Goal: Transaction & Acquisition: Purchase product/service

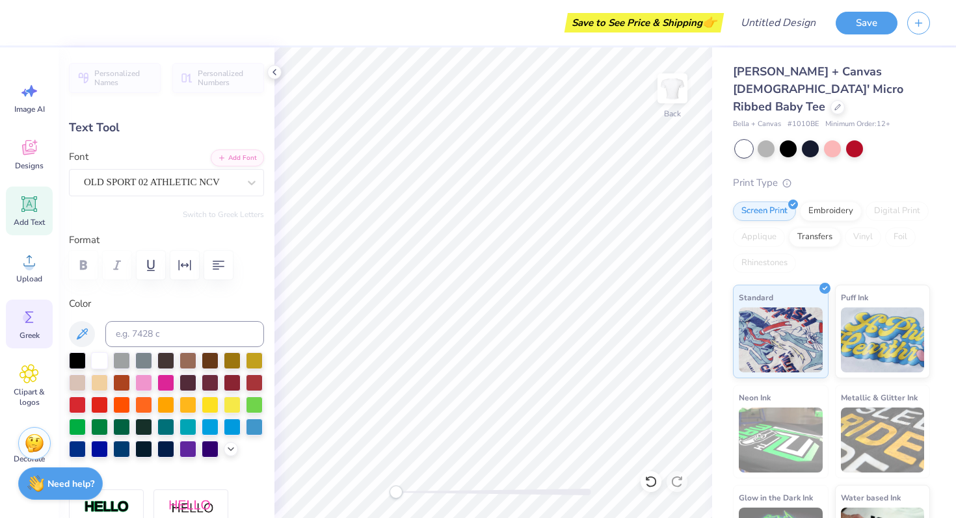
click at [29, 315] on icon at bounding box center [29, 317] width 8 height 12
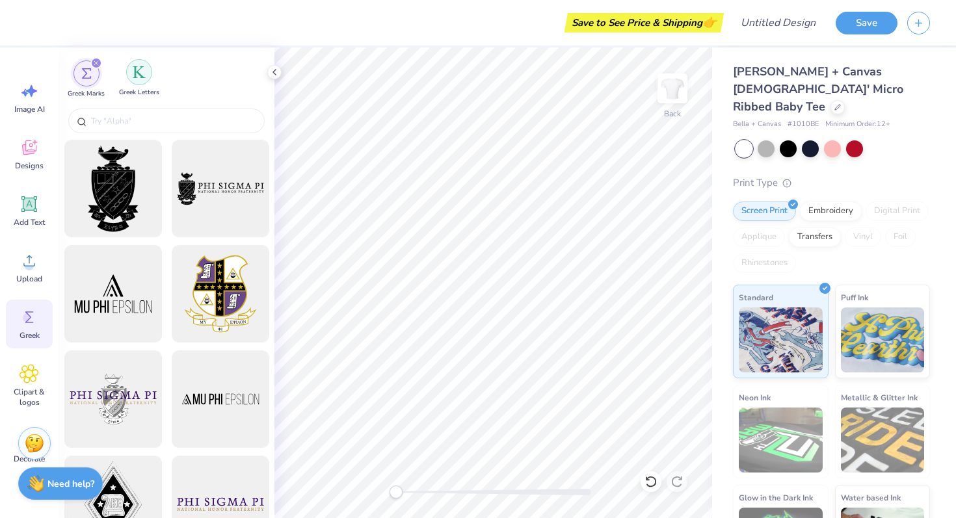
click at [139, 77] on img "filter for Greek Letters" at bounding box center [139, 72] width 13 height 13
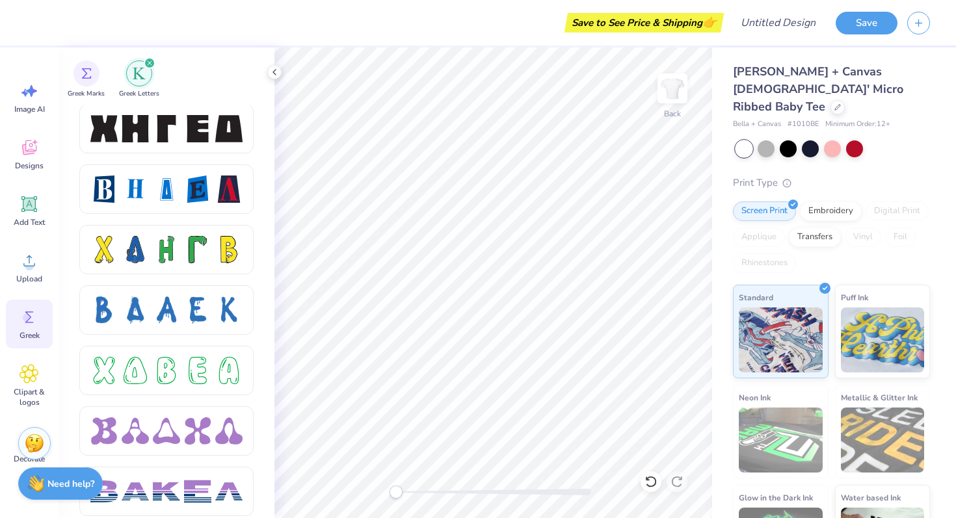
scroll to position [1718, 0]
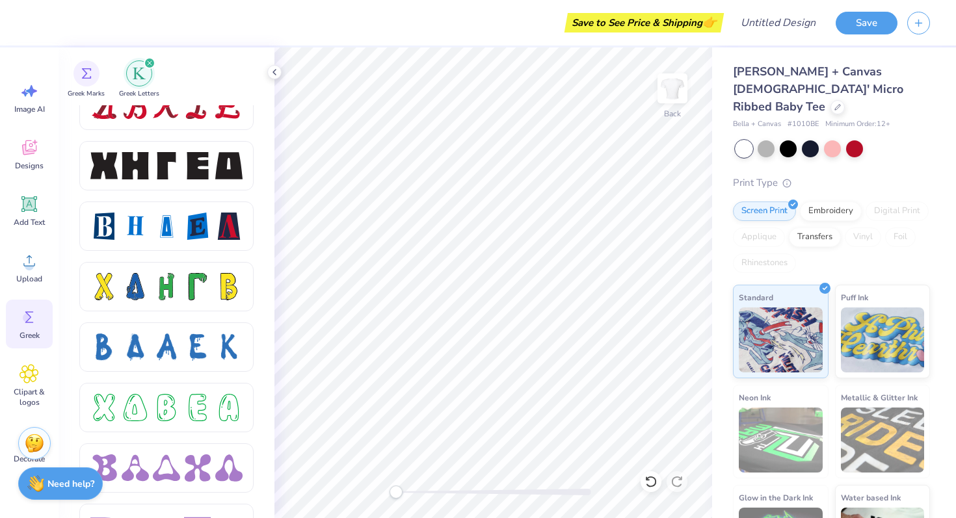
type textarea "K"
type textarea "AXO"
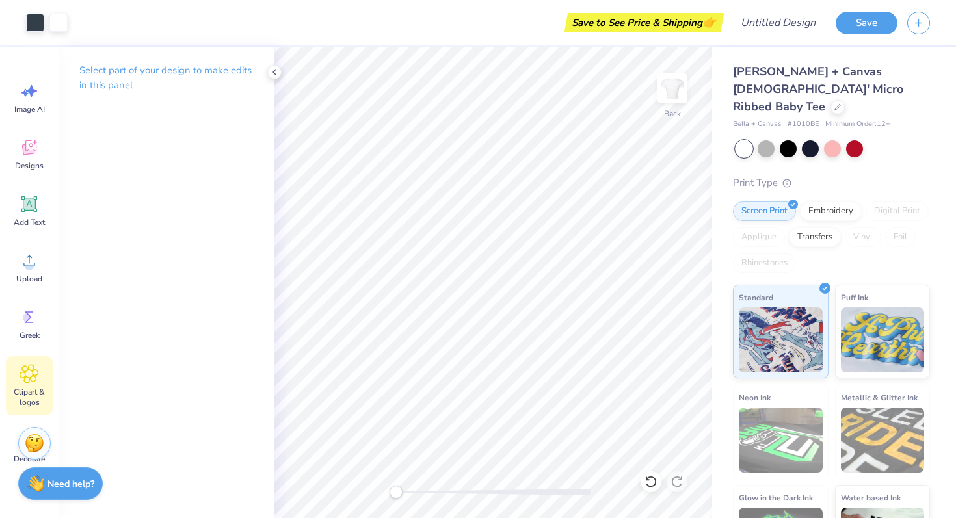
click at [26, 388] on span "Clipart & logos" at bounding box center [29, 397] width 43 height 21
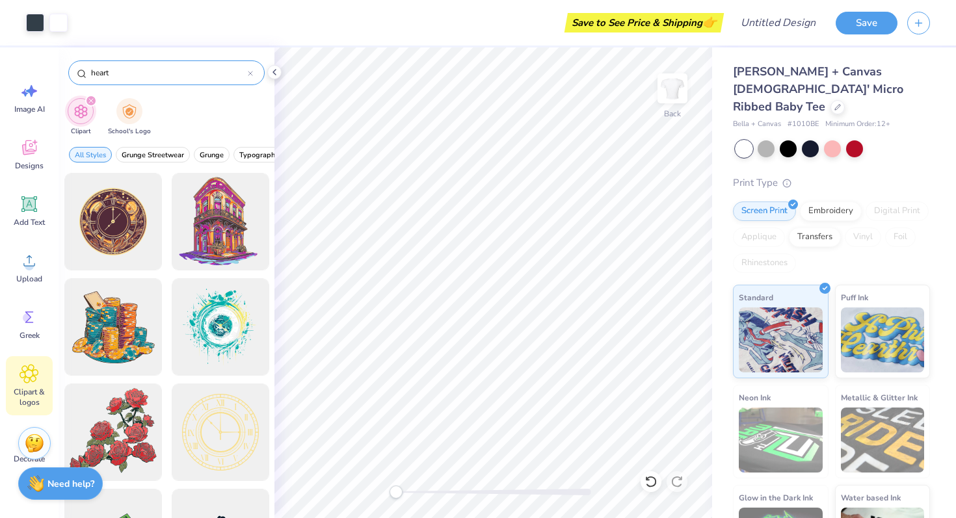
type input "heart"
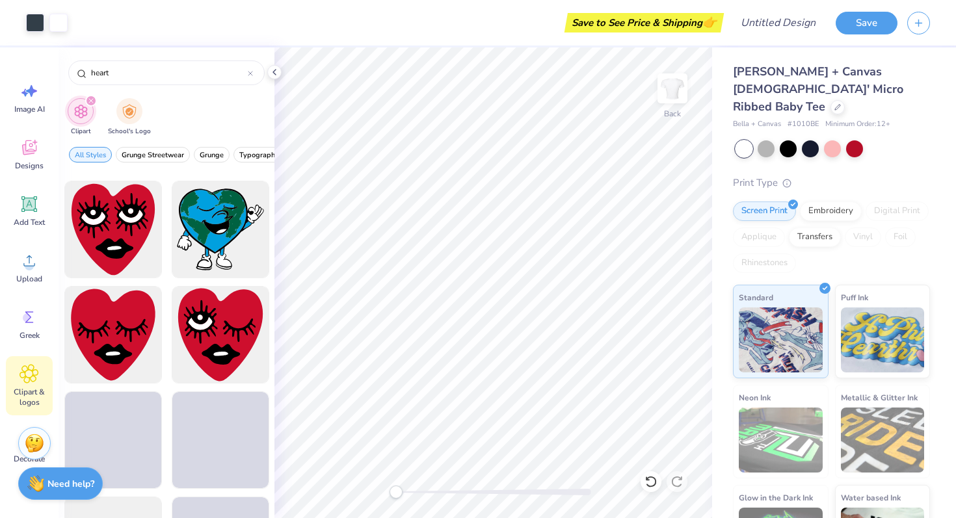
scroll to position [1259, 0]
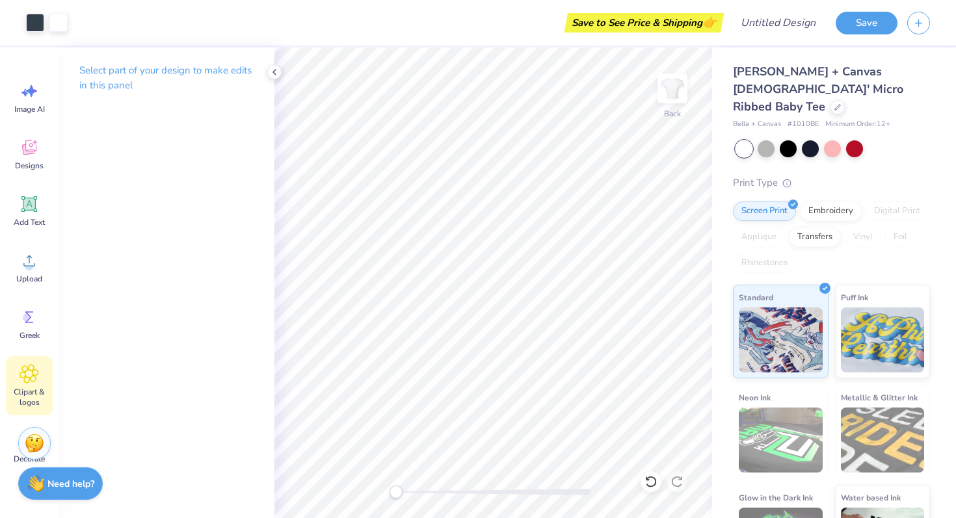
click at [31, 375] on icon at bounding box center [29, 374] width 8 height 8
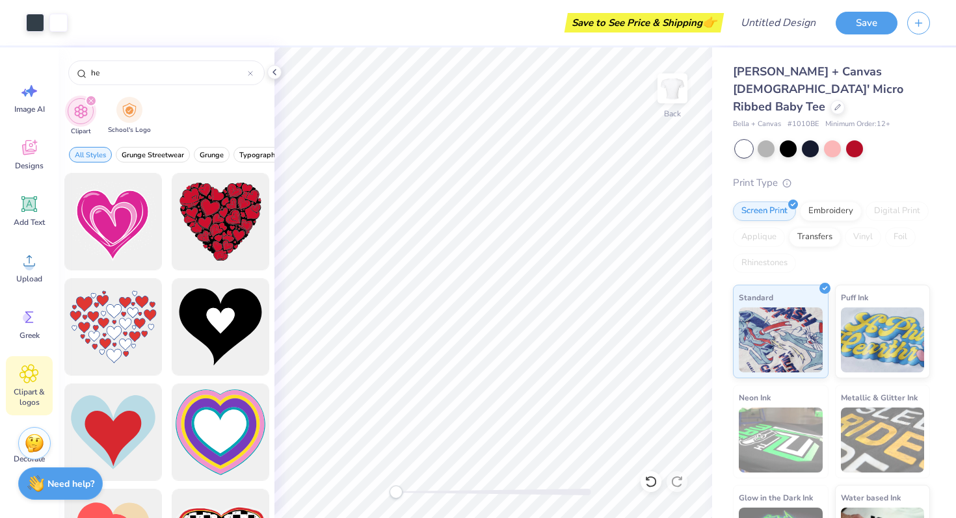
type input "h"
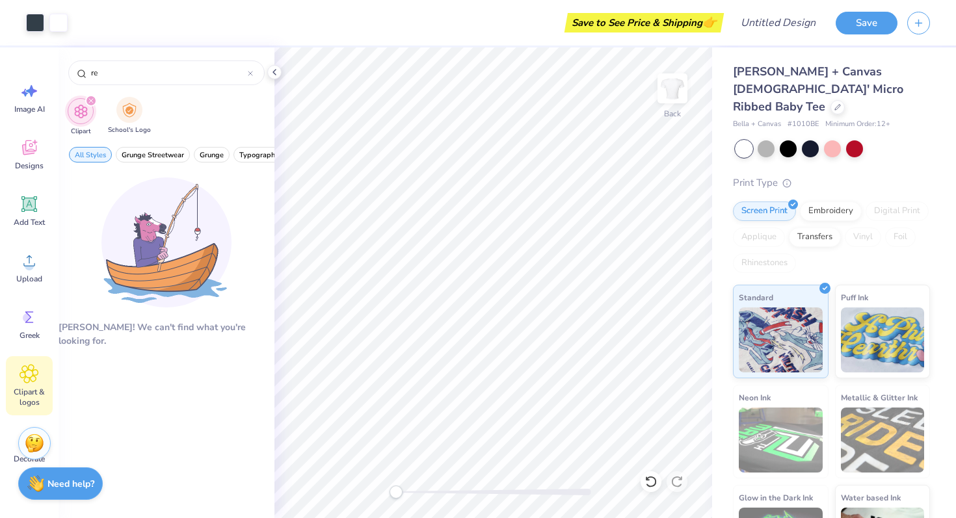
type input "r"
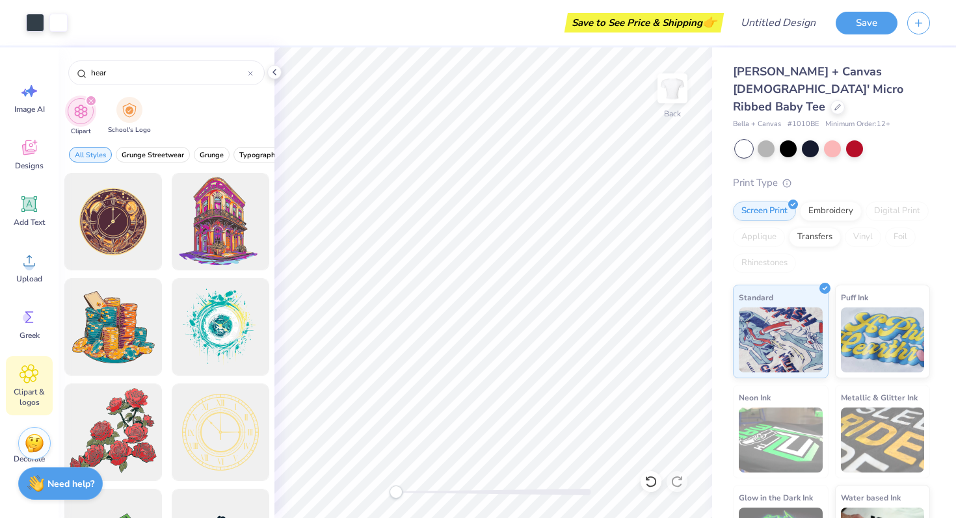
type input "heart"
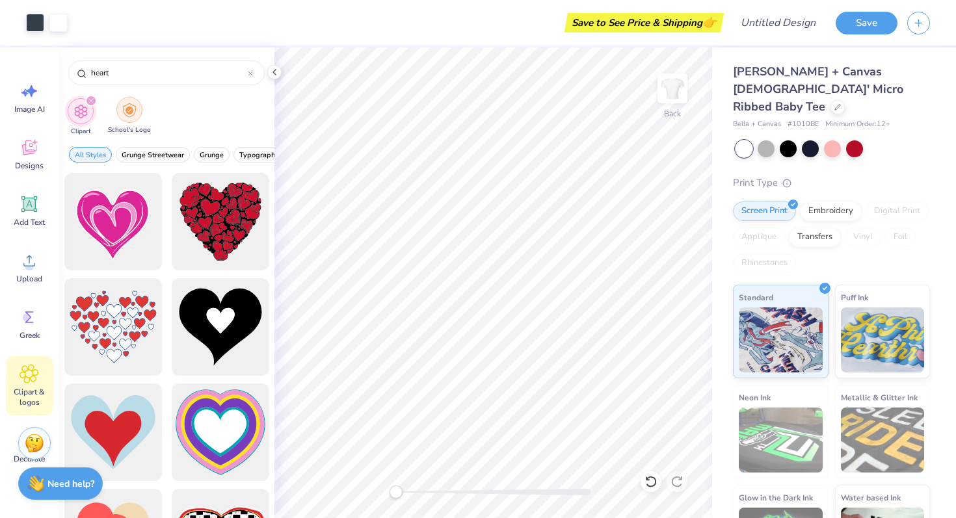
click at [132, 103] on img "filter for School's Logo" at bounding box center [129, 110] width 14 height 15
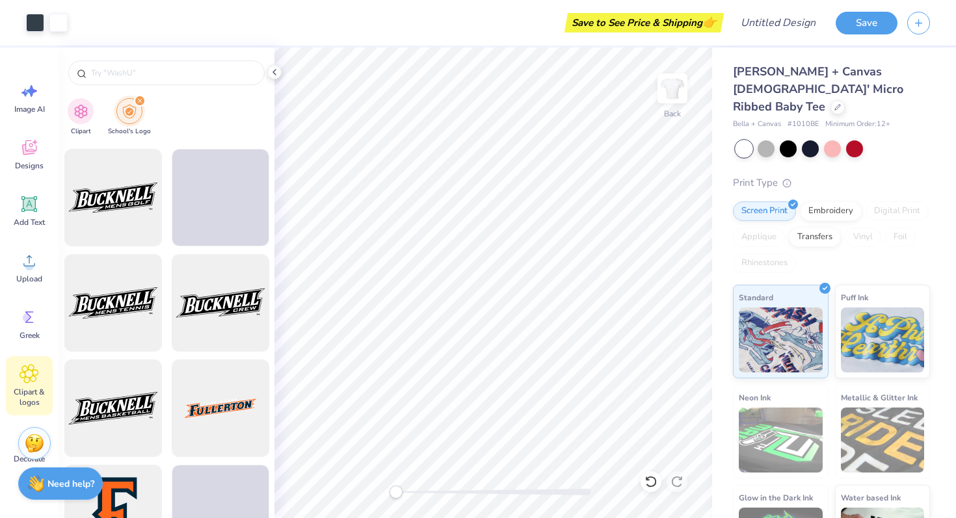
scroll to position [2948, 0]
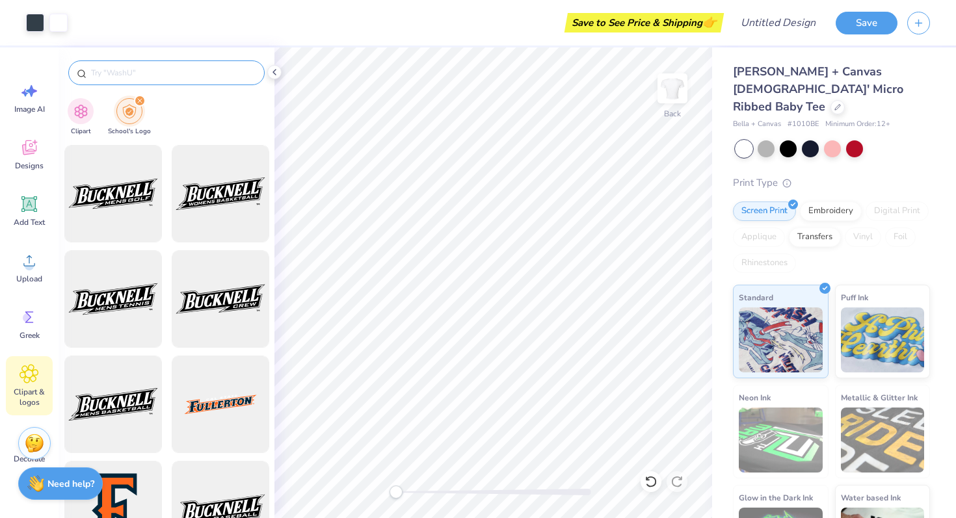
click at [158, 71] on input "text" at bounding box center [173, 72] width 166 height 13
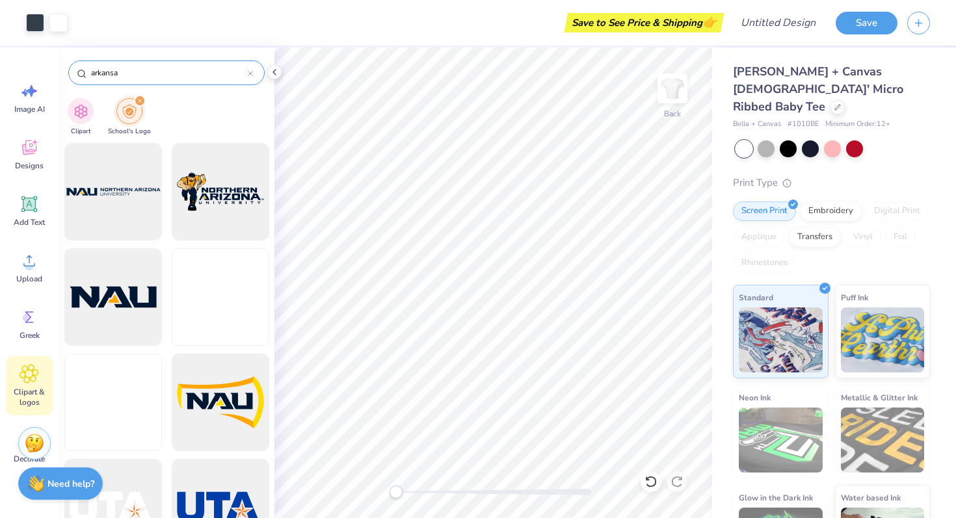
type input "[US_STATE]"
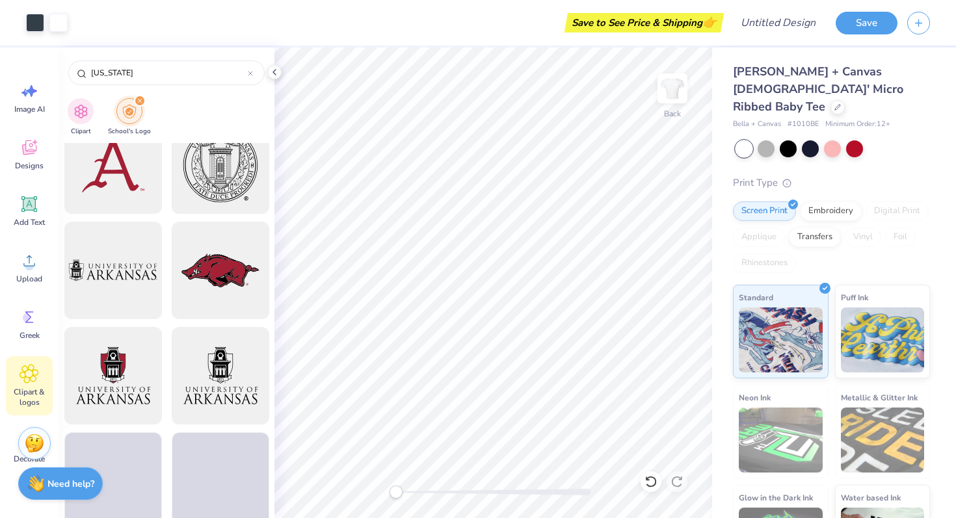
scroll to position [1306, 0]
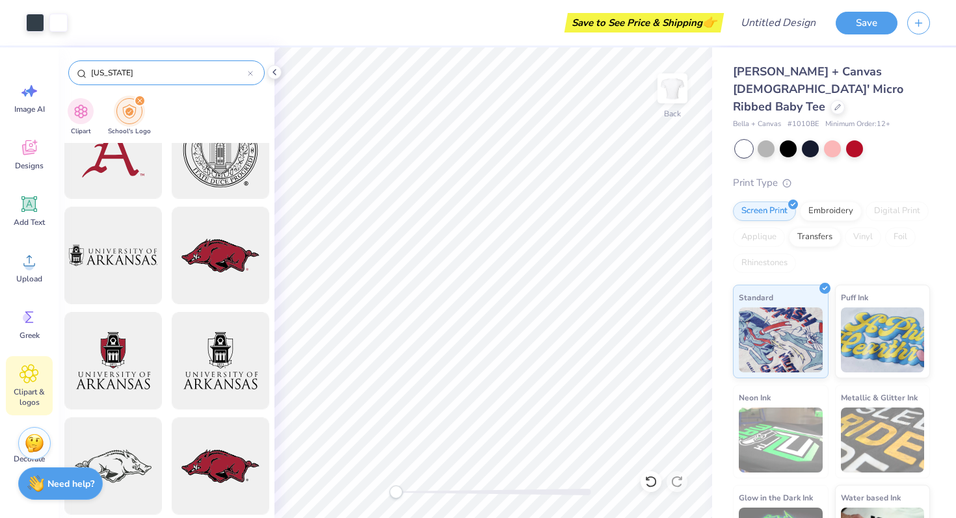
click at [252, 75] on icon at bounding box center [250, 73] width 5 height 5
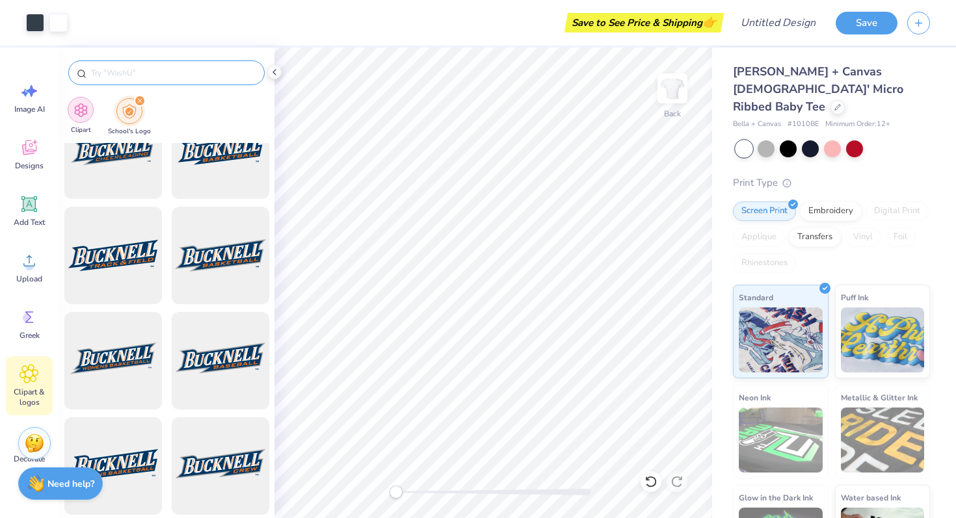
click at [82, 115] on img "filter for Clipart" at bounding box center [80, 110] width 15 height 15
type input "heart"
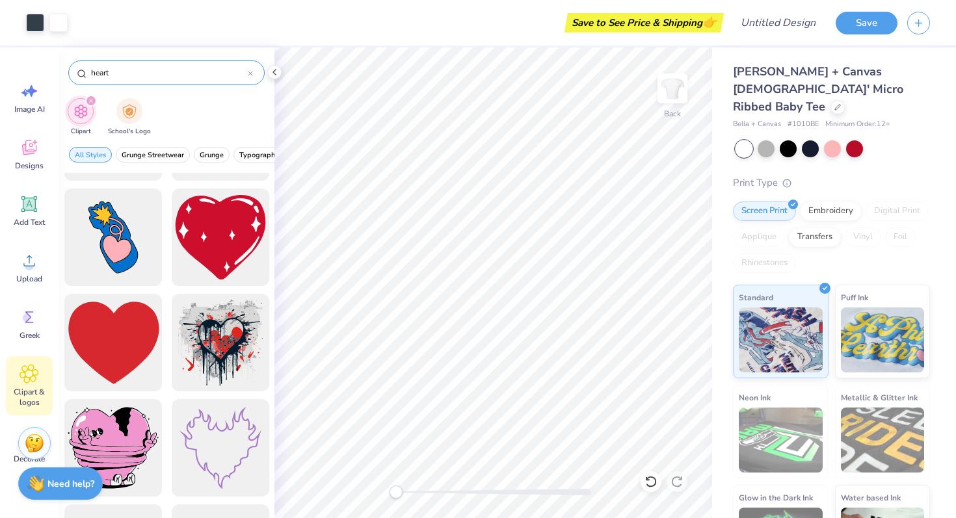
scroll to position [2027, 0]
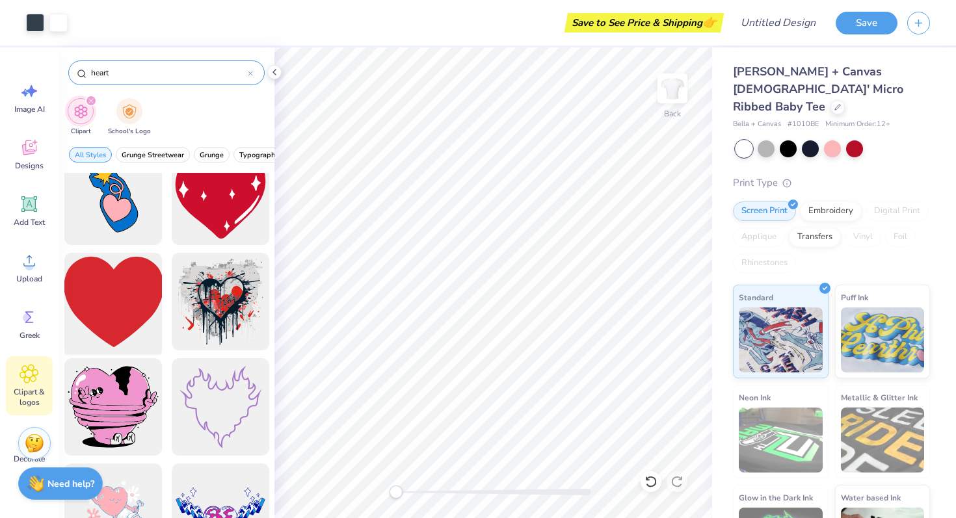
click at [106, 320] on div at bounding box center [112, 301] width 107 height 107
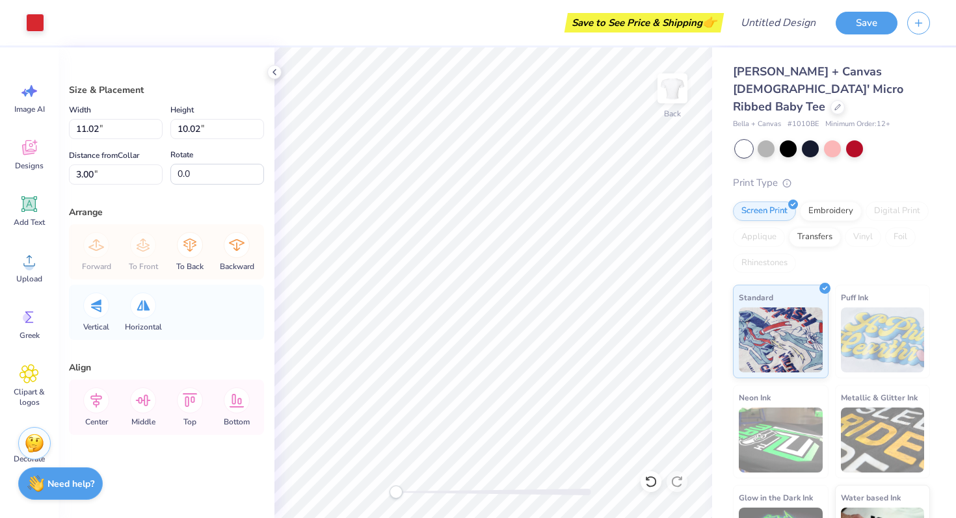
type input "4.21"
type input "3.83"
type input "3.36"
type input "3.05"
type input "1.40"
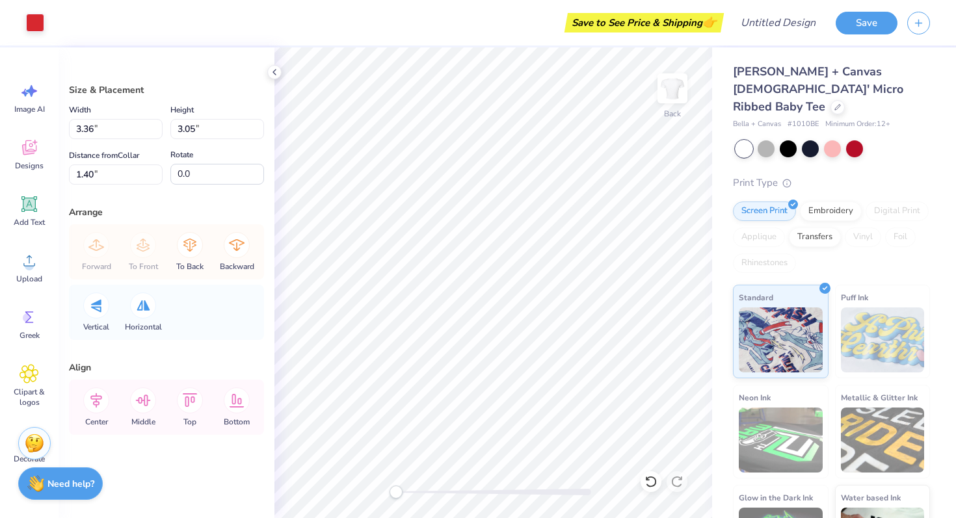
type input "3.02"
type input "2.74"
type input "2.23"
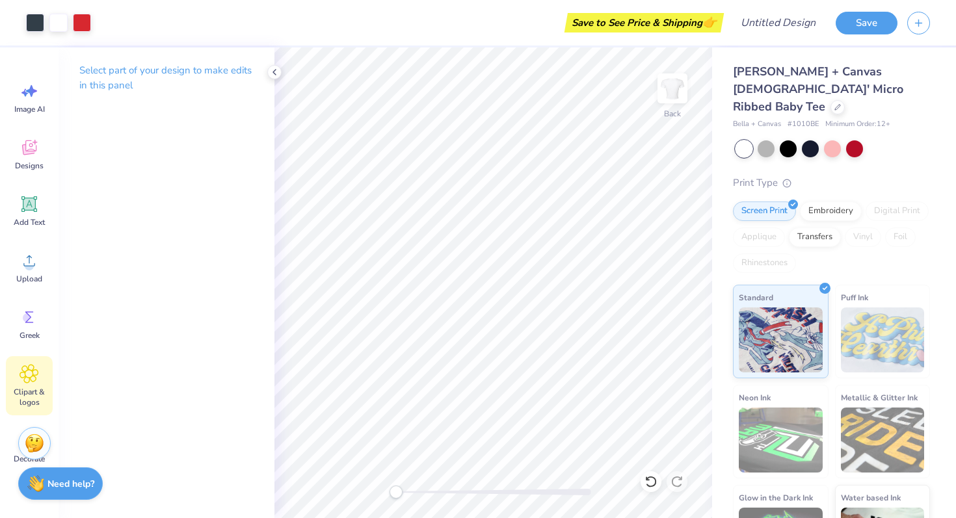
click at [33, 399] on span "Clipart & logos" at bounding box center [29, 397] width 43 height 21
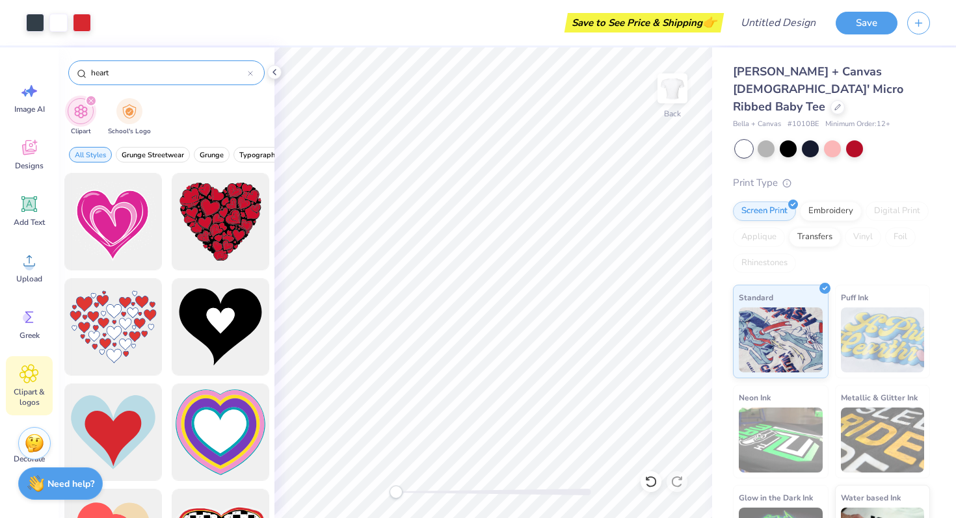
click at [248, 73] on icon at bounding box center [250, 73] width 5 height 5
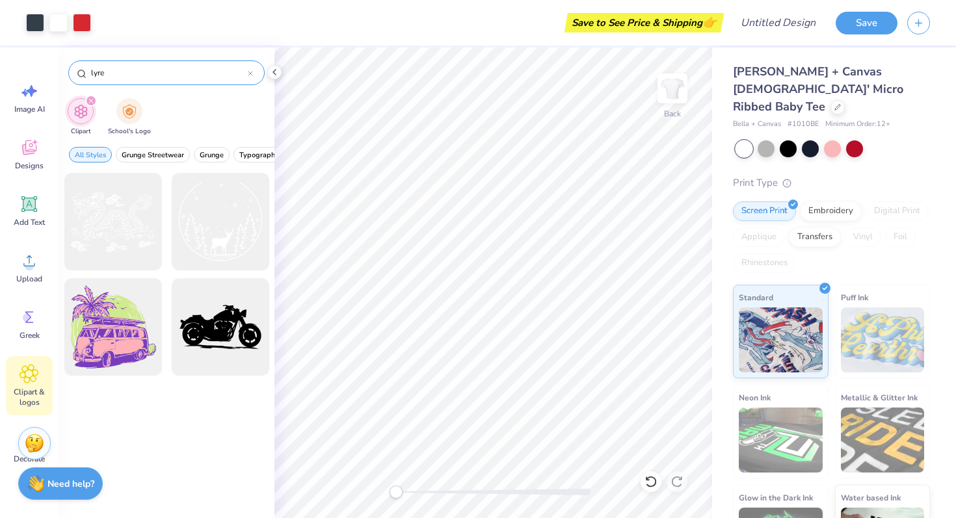
click at [120, 70] on input "lyre" at bounding box center [169, 72] width 158 height 13
type input "l"
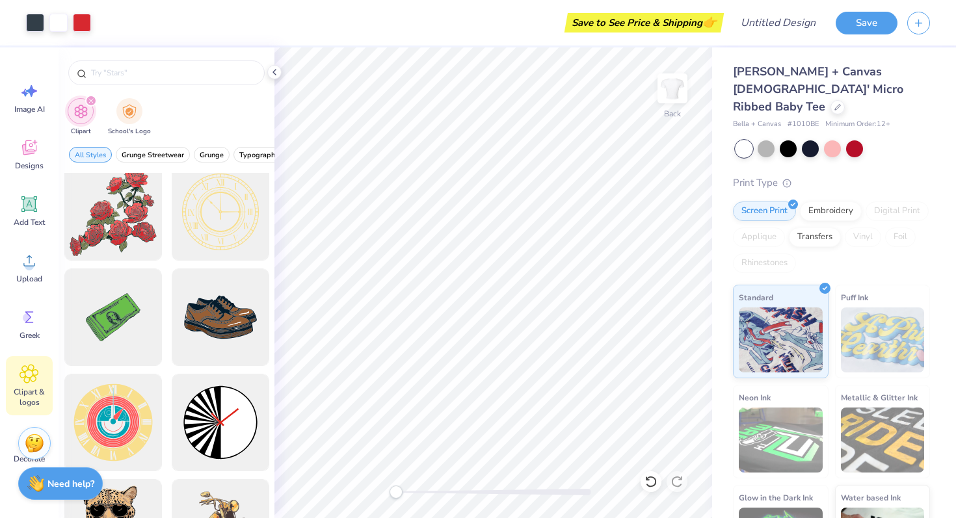
scroll to position [226, 0]
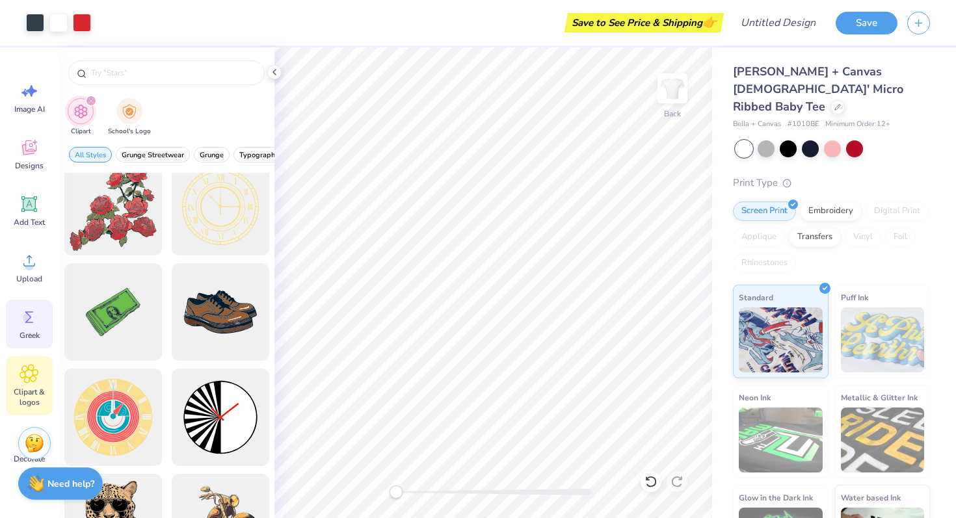
click at [24, 332] on span "Greek" at bounding box center [30, 335] width 20 height 10
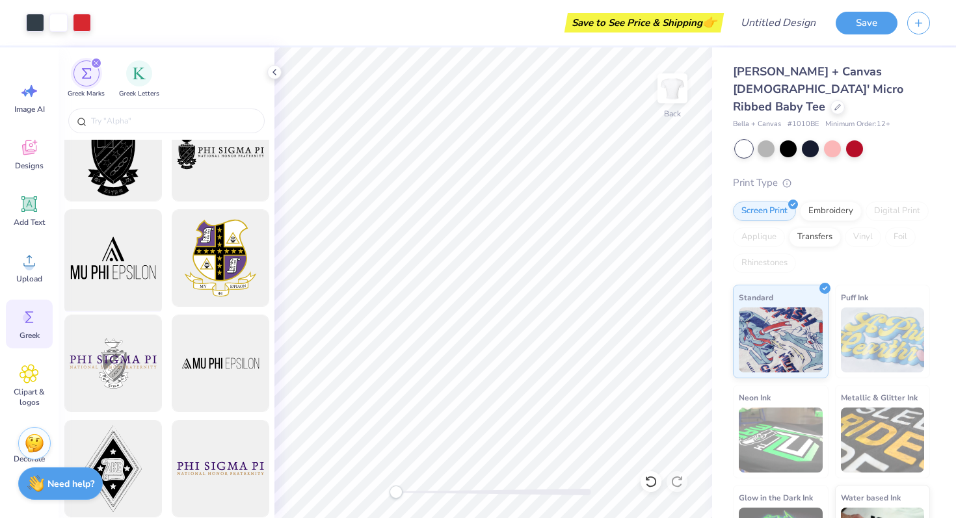
scroll to position [36, 0]
click at [139, 121] on input "text" at bounding box center [173, 120] width 166 height 13
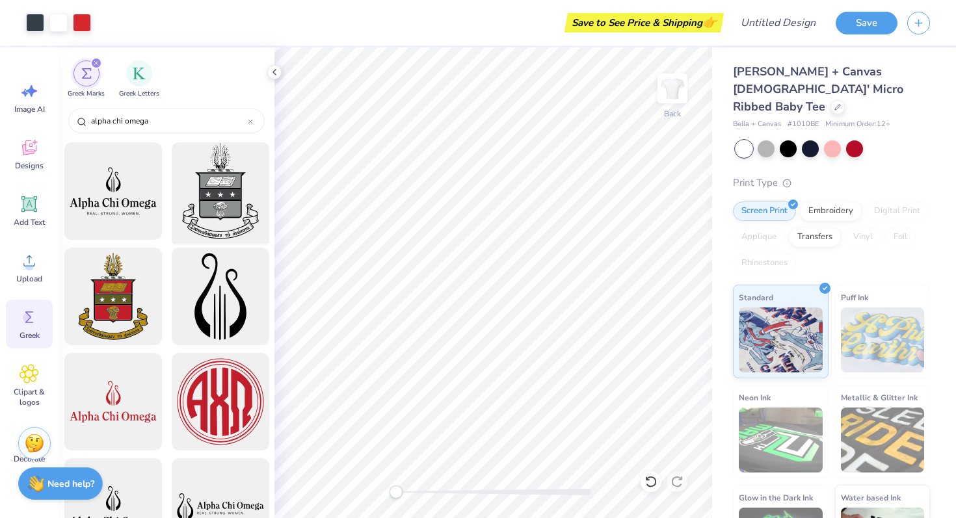
scroll to position [125, 0]
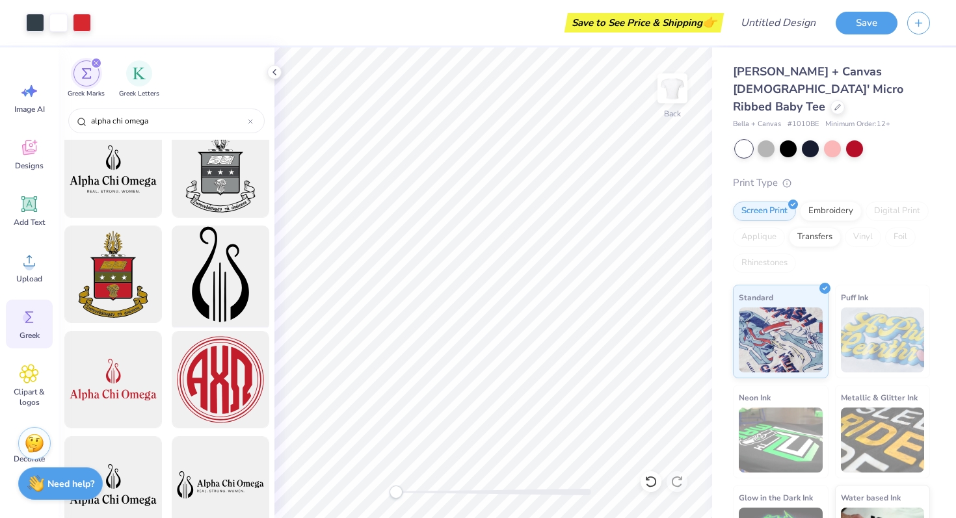
type input "alpha chi omega"
click at [222, 289] on div at bounding box center [219, 274] width 107 height 107
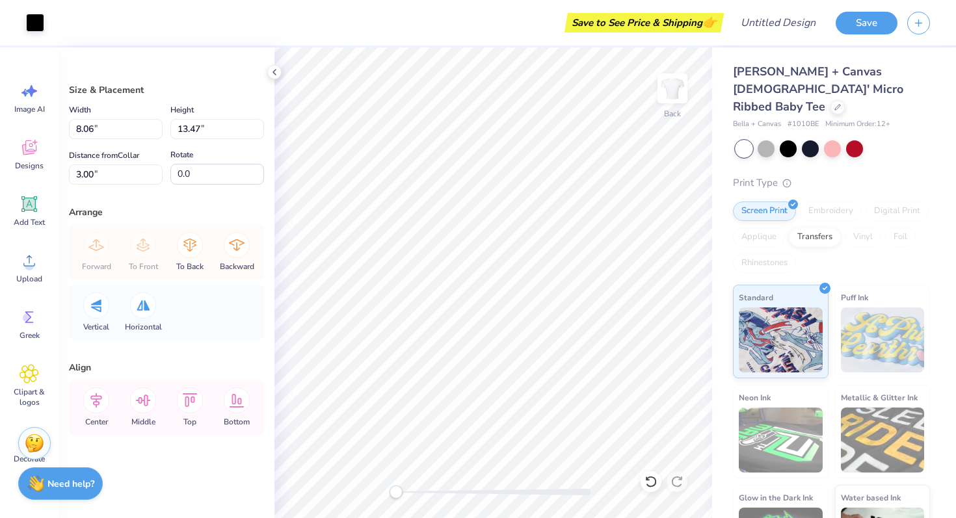
type input "1.58"
type input "2.63"
type input "1.18"
type input "1.98"
type input "3.04"
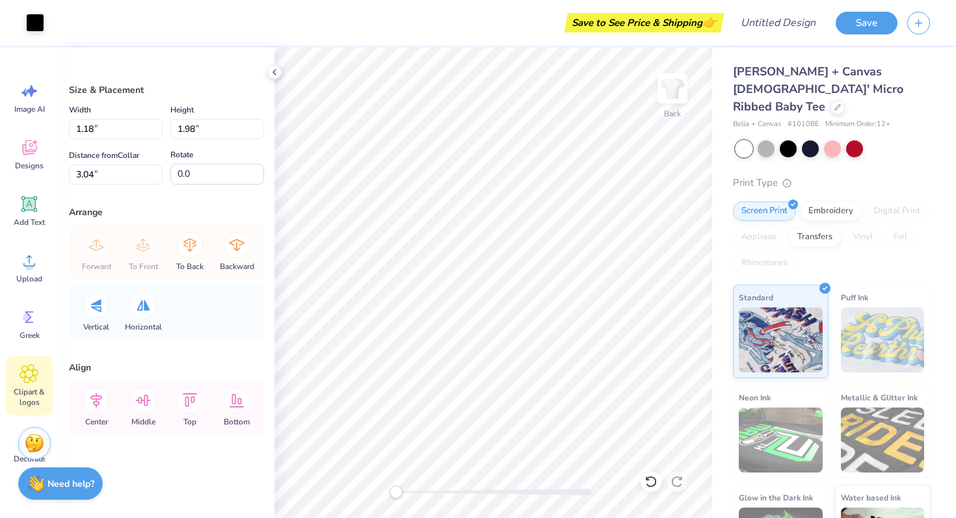
click at [23, 384] on div "Clipart & logos" at bounding box center [29, 385] width 47 height 59
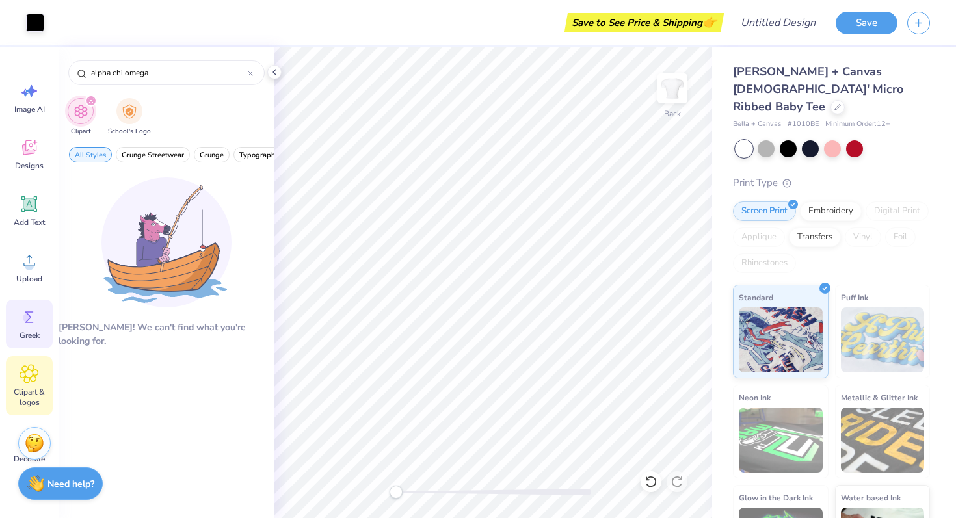
type input "alpha chi omega"
click at [25, 330] on span "Greek" at bounding box center [30, 335] width 20 height 10
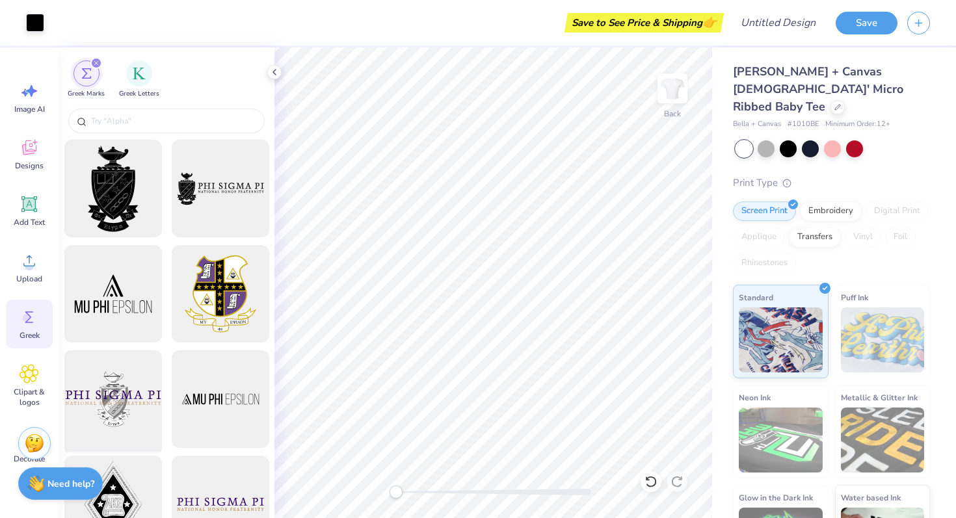
scroll to position [20, 0]
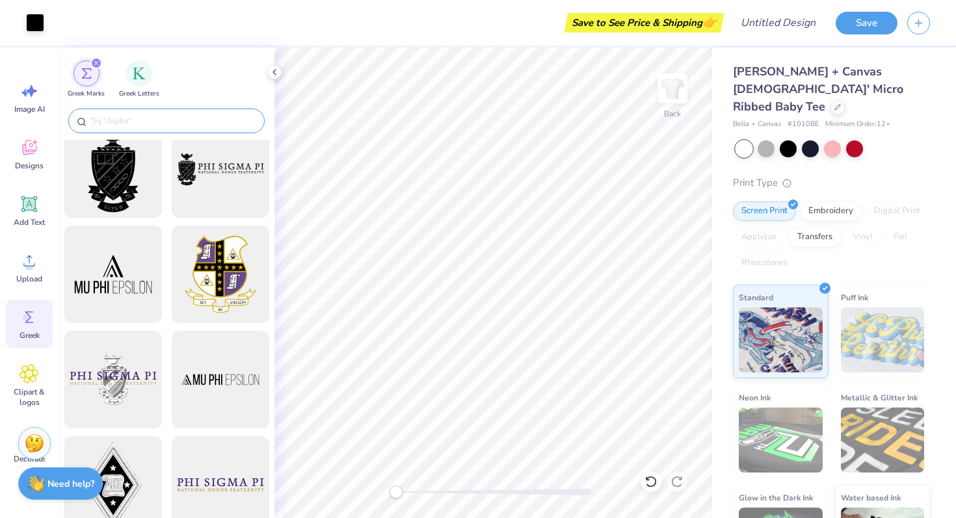
click at [126, 116] on input "text" at bounding box center [173, 120] width 166 height 13
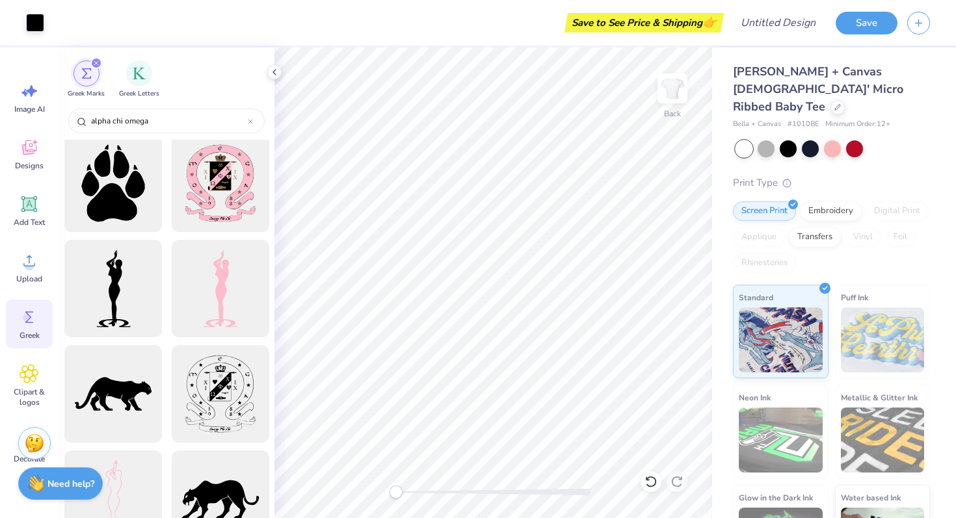
scroll to position [1096, 0]
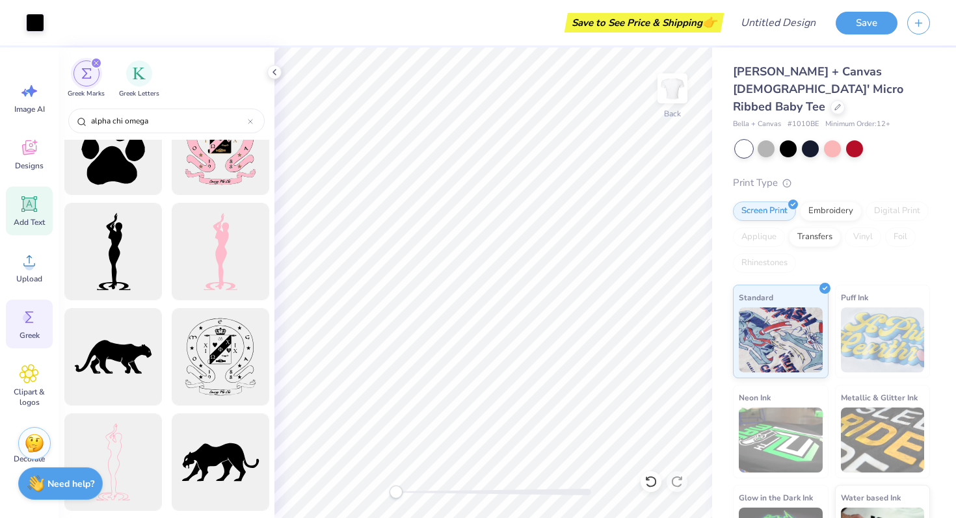
type input "alpha chi omega"
click at [36, 203] on icon at bounding box center [30, 204] width 20 height 20
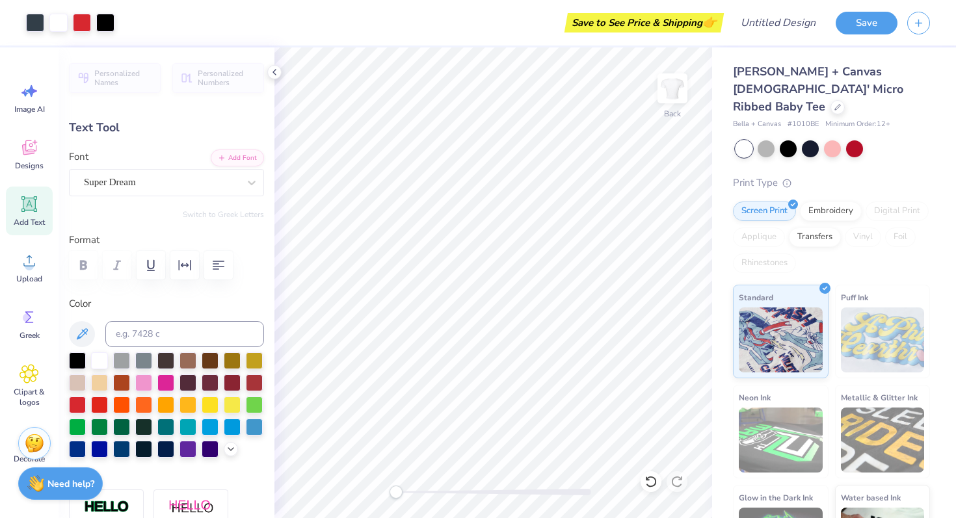
click at [32, 202] on icon at bounding box center [29, 204] width 12 height 12
type textarea "T"
type textarea "2025"
click at [77, 356] on div at bounding box center [77, 359] width 17 height 17
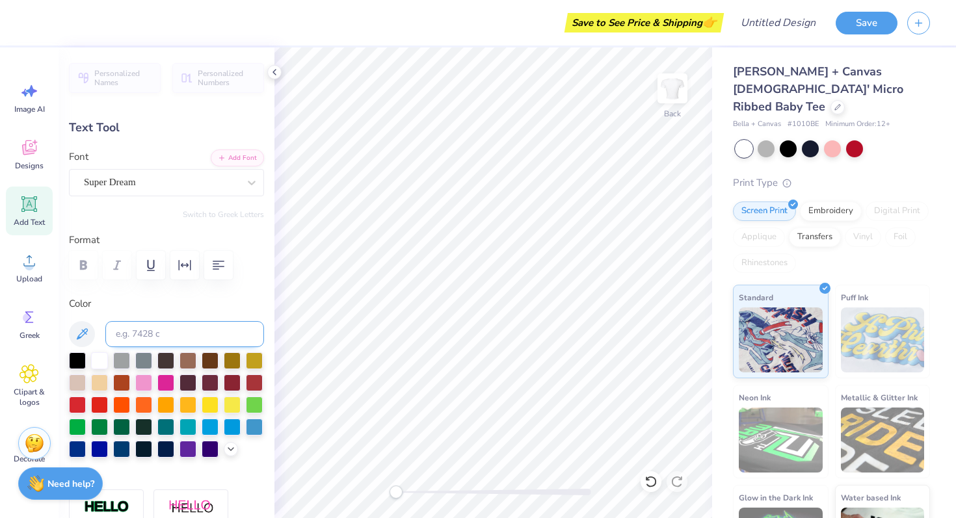
type input "6.05"
type input "2.32"
type input "5.44"
type input "4.64"
type input "1.38"
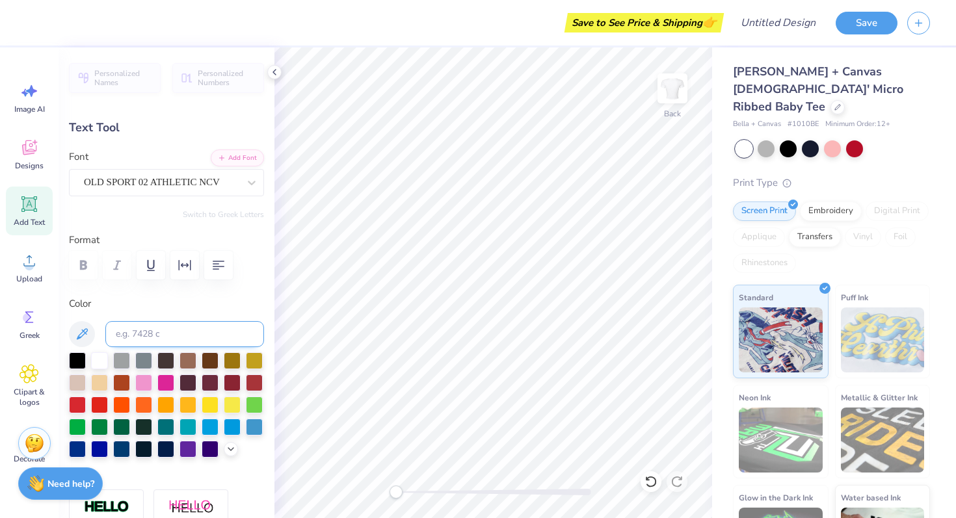
type input "7.81"
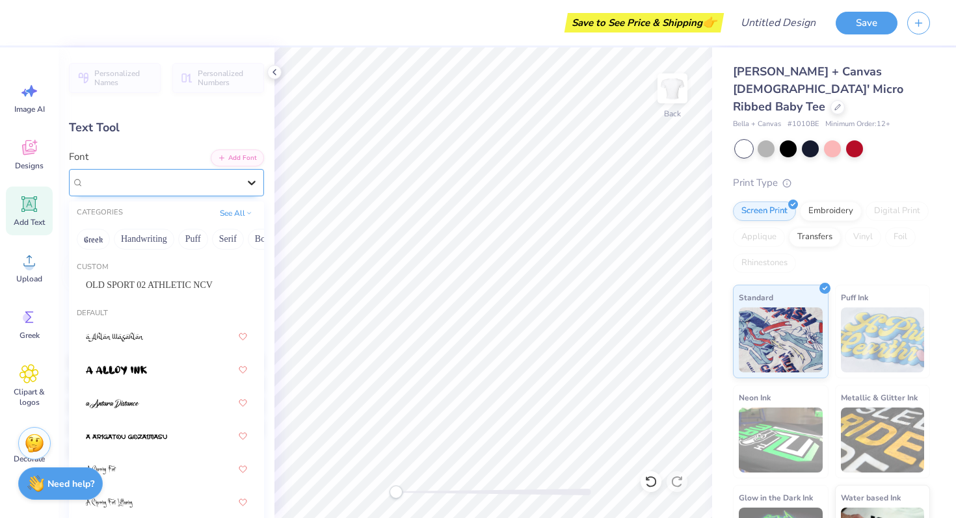
click at [244, 183] on div at bounding box center [251, 182] width 23 height 23
click at [185, 282] on span "OLD SPORT 02 ATHLETIC NCV" at bounding box center [149, 285] width 127 height 14
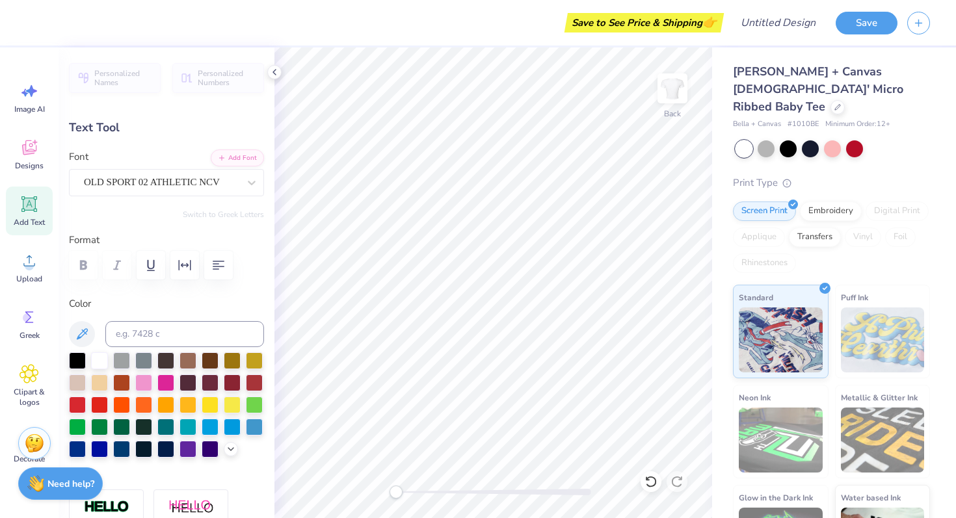
type input "6.05"
type input "2.32"
type input "5.44"
type input "0.96"
type input "2.52"
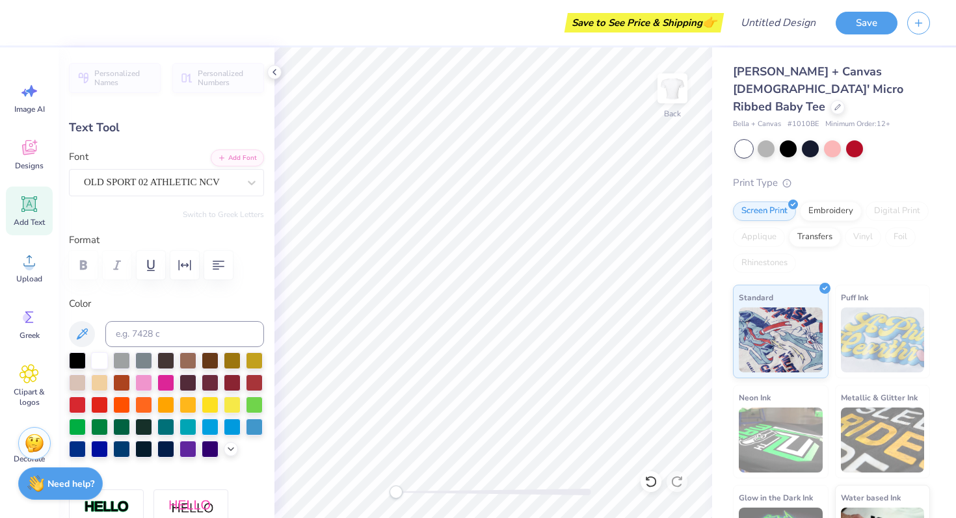
type input "2.50"
click at [72, 362] on div at bounding box center [77, 359] width 17 height 17
type input "6.05"
type input "2.32"
type input "5.44"
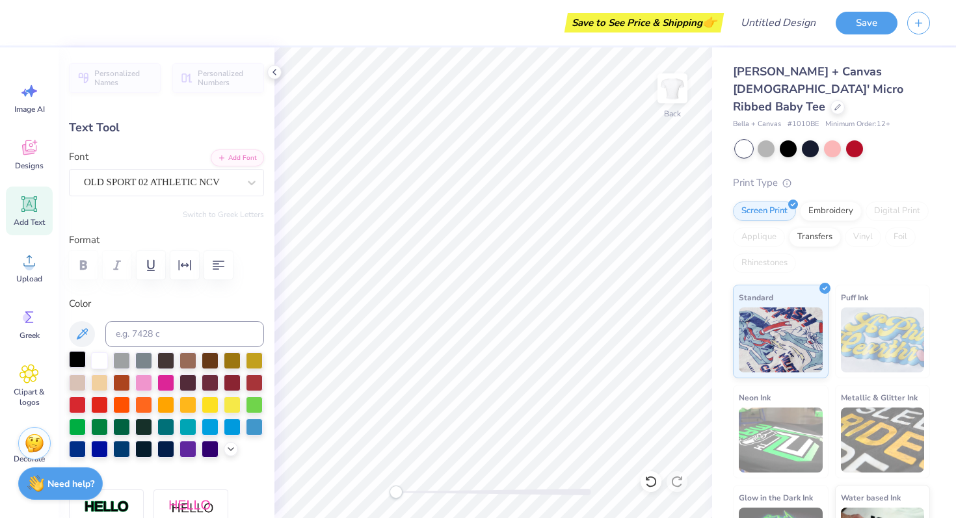
click at [75, 360] on div at bounding box center [77, 359] width 17 height 17
type input "4.59"
type input "1.43"
type input "7.78"
type input "1.68"
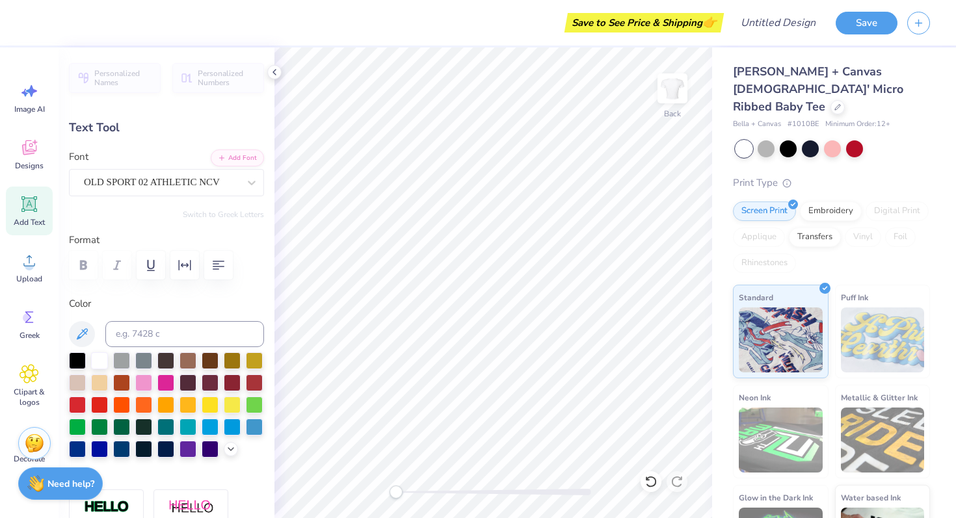
type input "0.53"
type input "8.79"
click at [854, 21] on button "Save" at bounding box center [867, 21] width 62 height 23
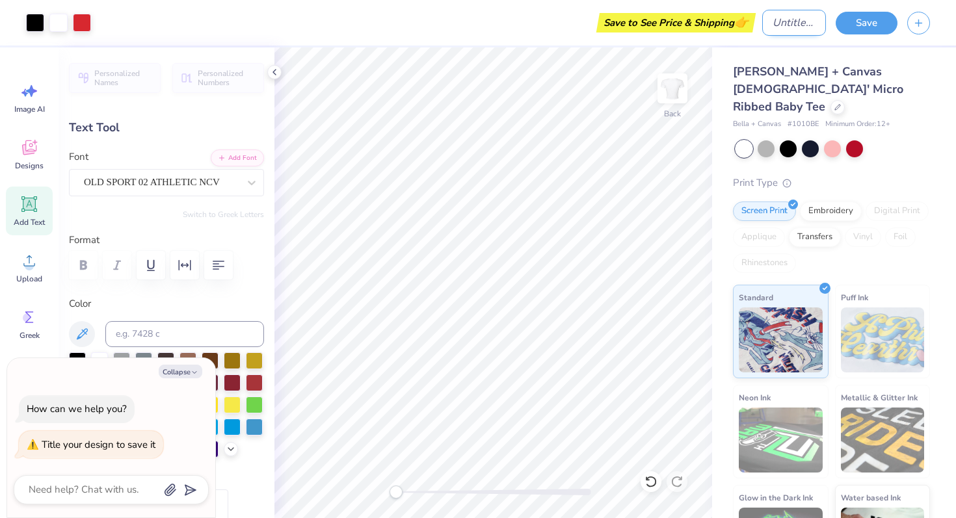
type textarea "x"
click at [776, 21] on input "Design Title" at bounding box center [794, 23] width 64 height 26
type input "b"
type textarea "x"
type input "bi"
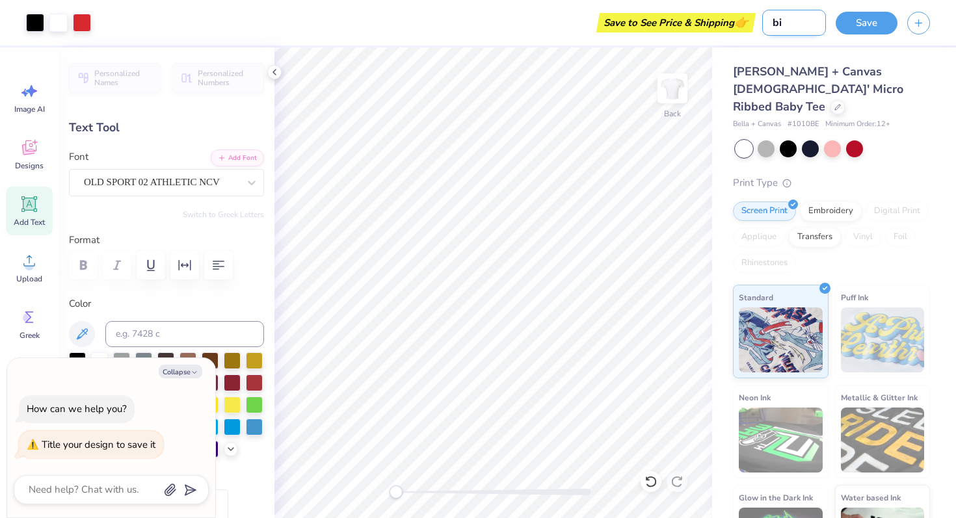
type textarea "x"
type input "big"
type textarea "x"
type input "big"
type textarea "x"
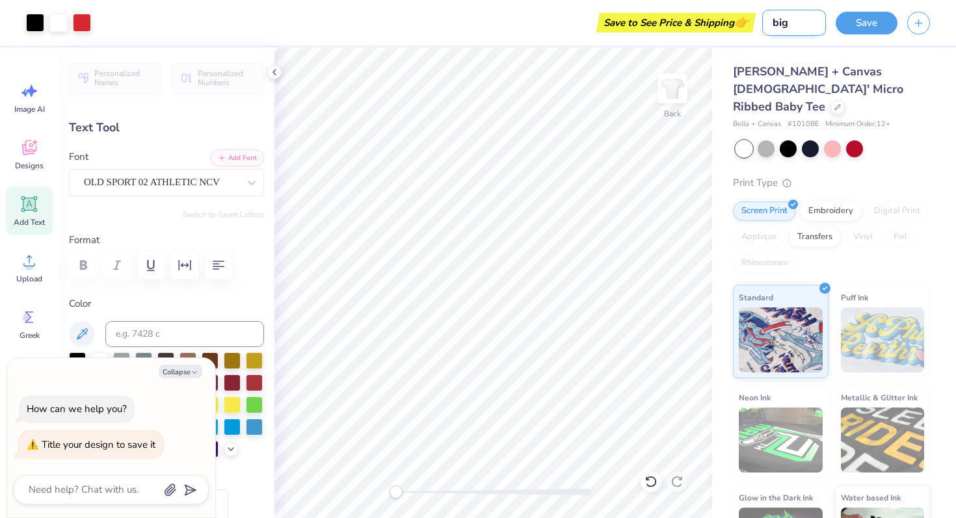
type input "[PERSON_NAME]"
type textarea "x"
type input "big li"
type textarea "x"
type input "big lit"
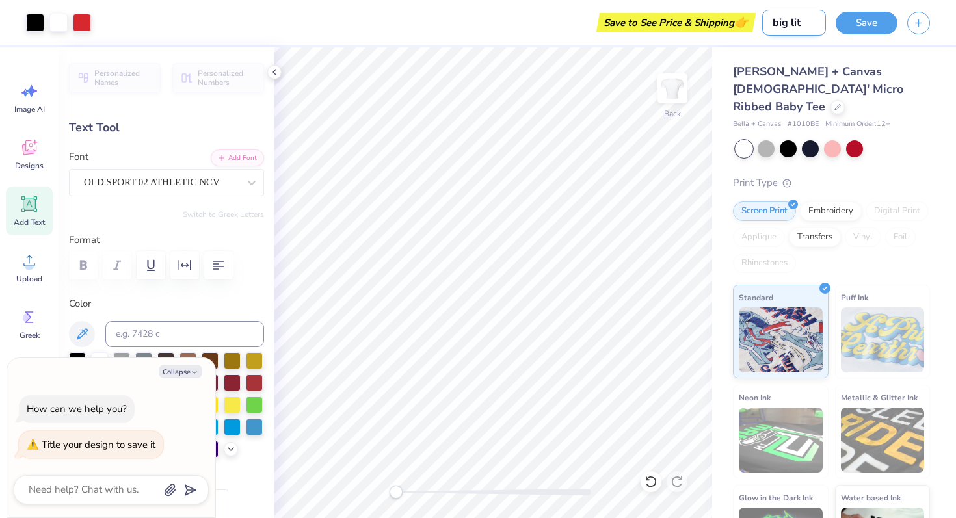
type textarea "x"
type input "big litt"
type textarea "x"
type input "big littl"
type textarea "x"
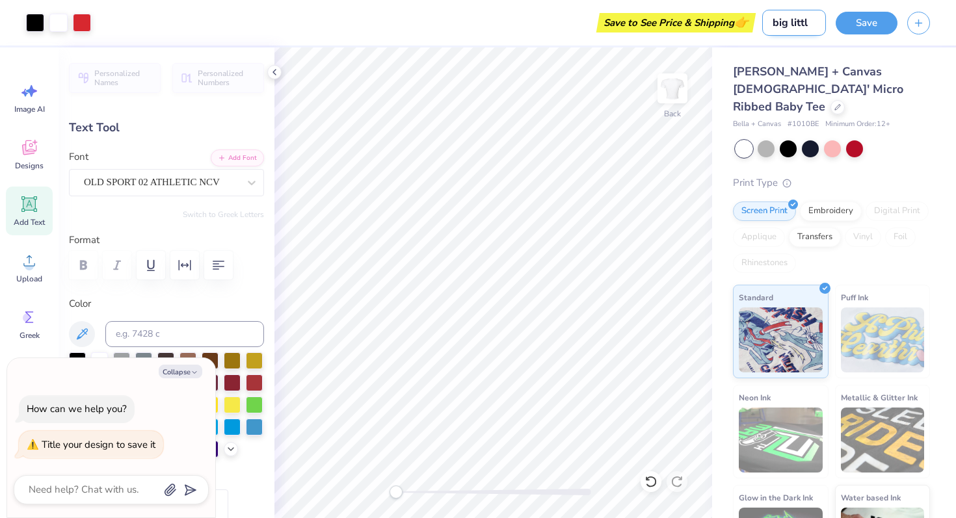
type input "big little"
type textarea "x"
type input "big little"
click at [875, 14] on button "Save" at bounding box center [867, 21] width 62 height 23
type textarea "x"
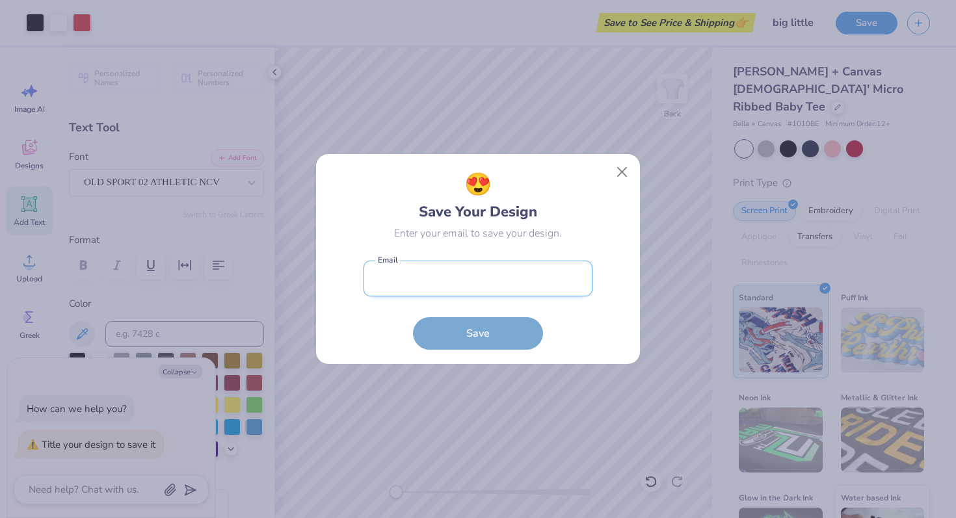
click at [527, 277] on input "email" at bounding box center [477, 279] width 229 height 36
type input "[EMAIL_ADDRESS][DOMAIN_NAME]"
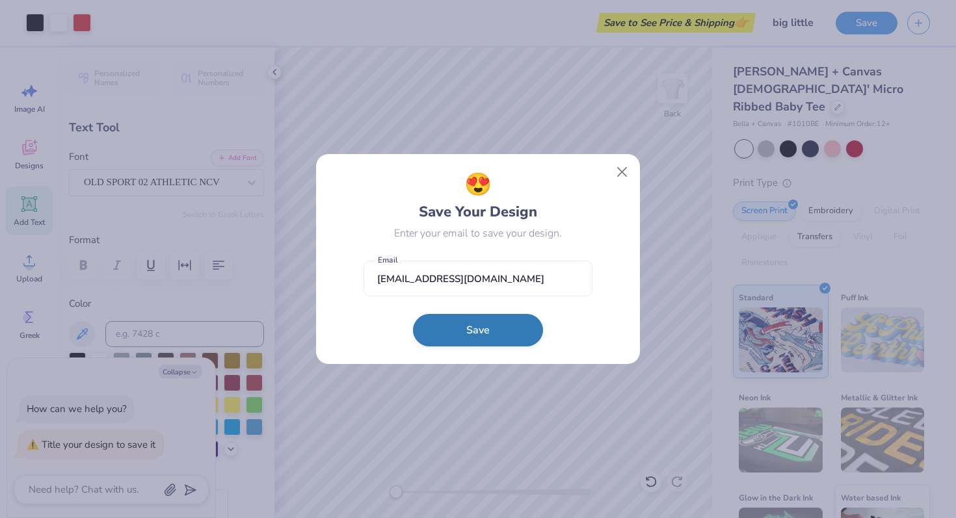
click at [497, 328] on button "Save" at bounding box center [478, 330] width 130 height 33
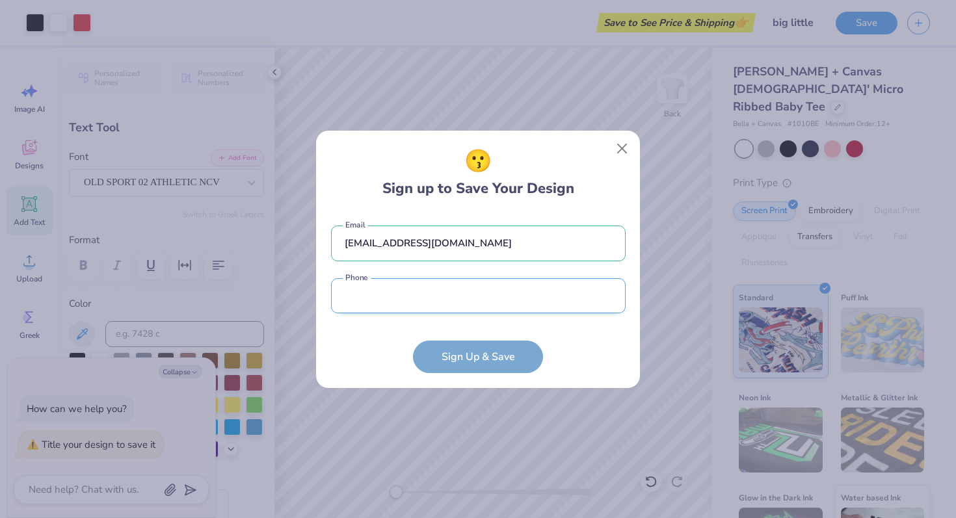
click at [477, 298] on input "tel" at bounding box center [478, 296] width 295 height 36
type input "[PHONE_NUMBER]"
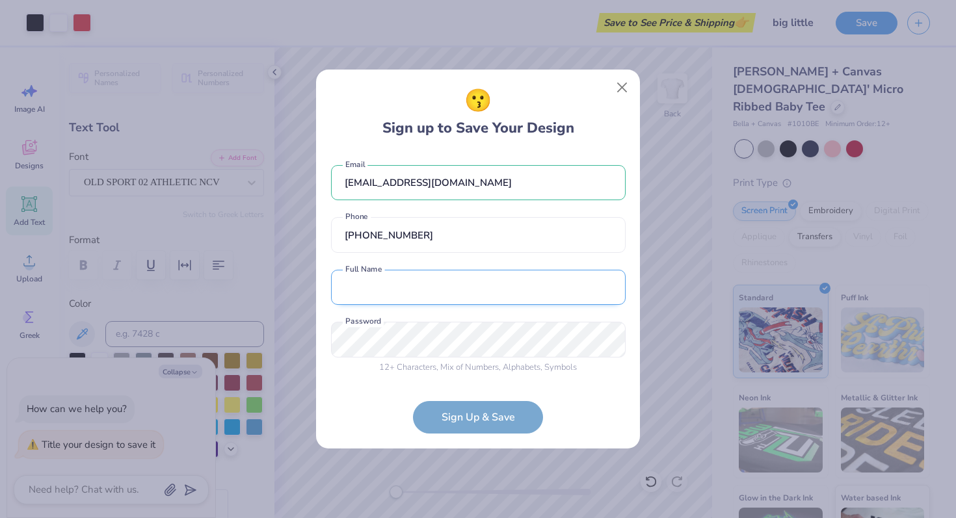
click at [442, 297] on input "text" at bounding box center [478, 288] width 295 height 36
type input "[PERSON_NAME]"
type textarea "x"
click at [401, 406] on form "[EMAIL_ADDRESS][DOMAIN_NAME] Email [PHONE_NUMBER] Phone [PERSON_NAME] Full Name…" at bounding box center [478, 293] width 295 height 282
click at [330, 337] on div "😗 Don’t Lose Your Work [EMAIL_ADDRESS][DOMAIN_NAME] Email [PHONE_NUMBER] Phone …" at bounding box center [478, 259] width 324 height 379
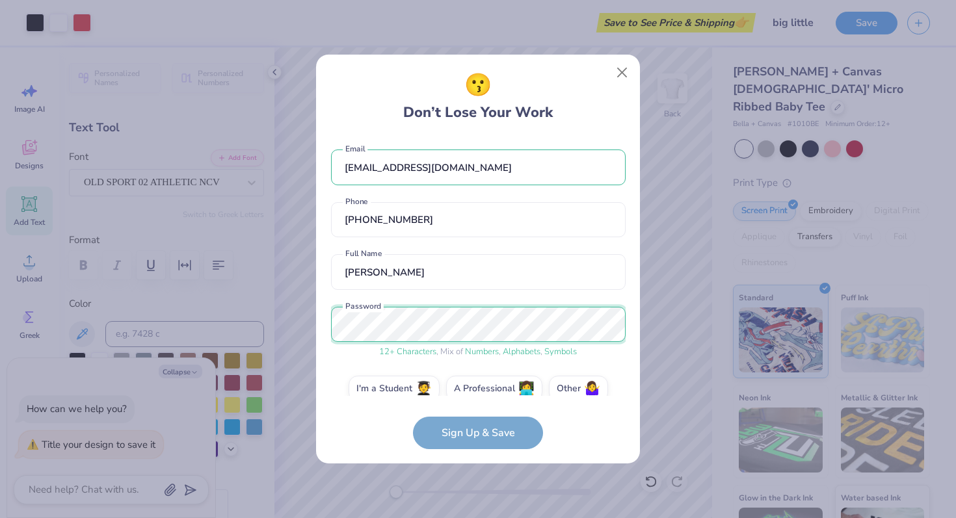
scroll to position [19, 0]
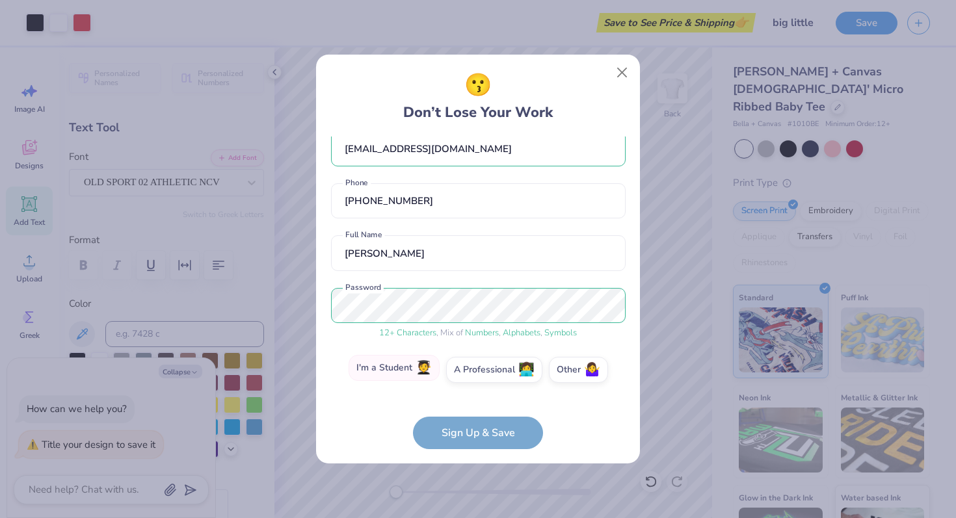
click at [382, 374] on label "I'm a Student 🧑‍🎓" at bounding box center [394, 368] width 91 height 26
click at [474, 388] on input "I'm a Student 🧑‍🎓" at bounding box center [478, 392] width 8 height 8
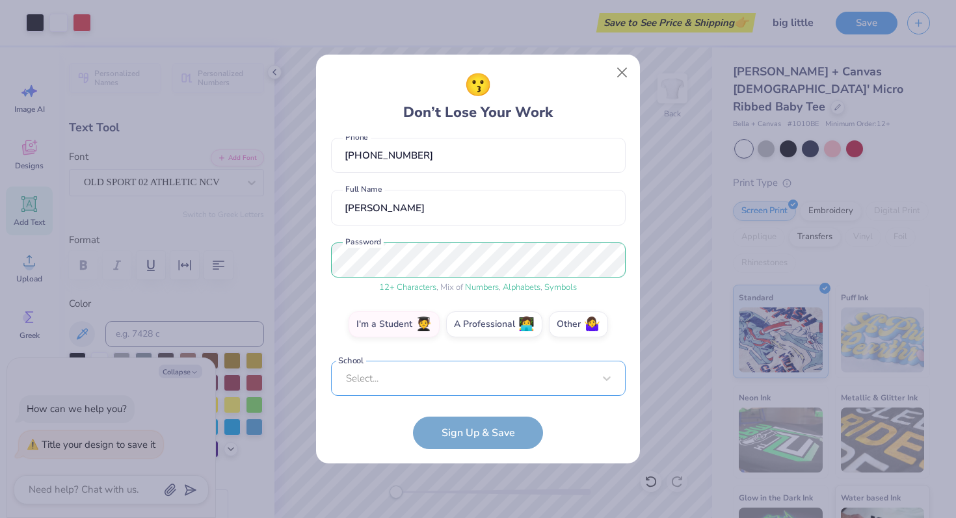
click at [426, 381] on div "Select..." at bounding box center [478, 379] width 295 height 36
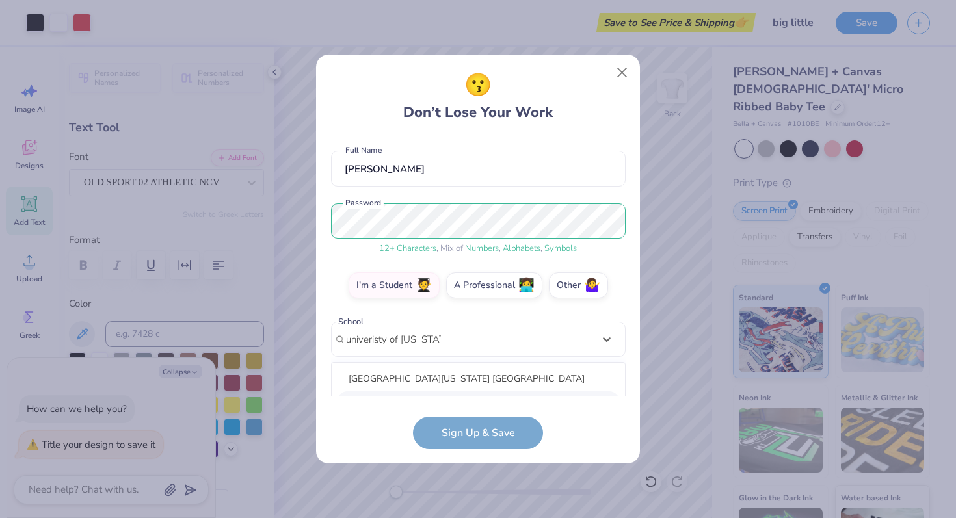
scroll to position [266, 0]
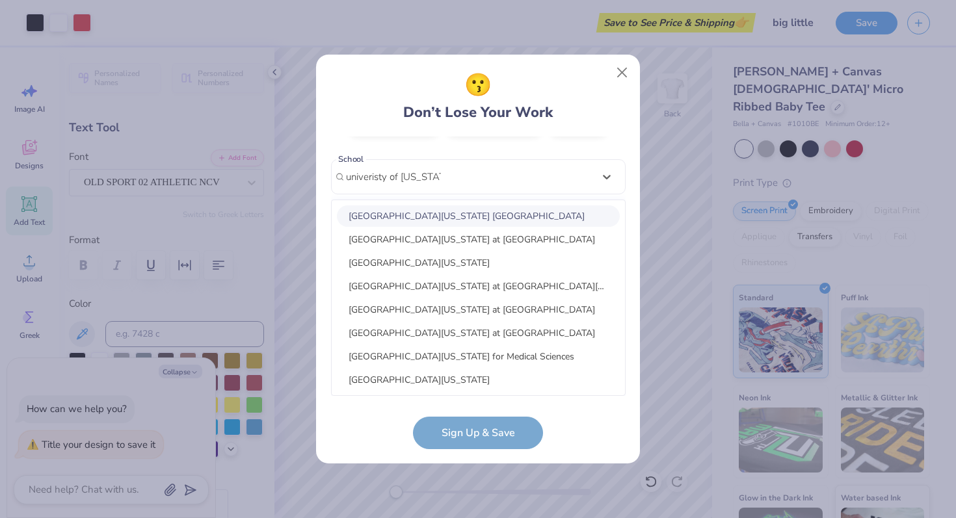
click at [425, 216] on div "[GEOGRAPHIC_DATA][US_STATE] [GEOGRAPHIC_DATA]" at bounding box center [478, 215] width 283 height 21
type input "univeristy of [US_STATE]"
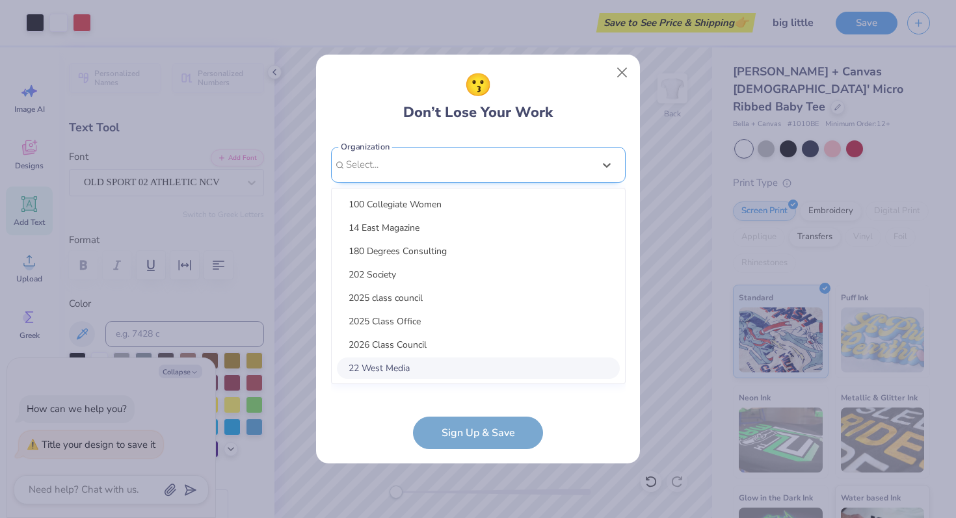
click at [428, 378] on div "option focused, 8 of 15. 15 results available. Use Up and Down to choose option…" at bounding box center [478, 265] width 295 height 237
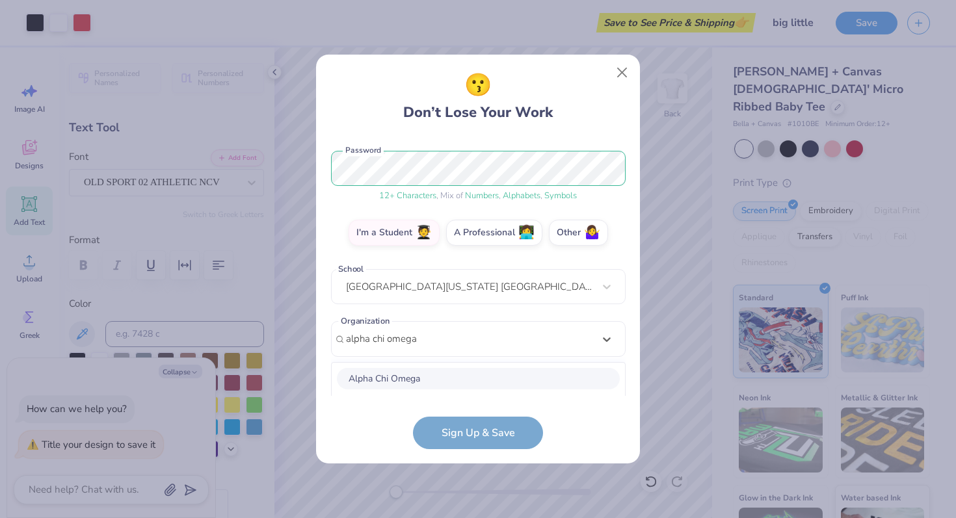
scroll to position [319, 0]
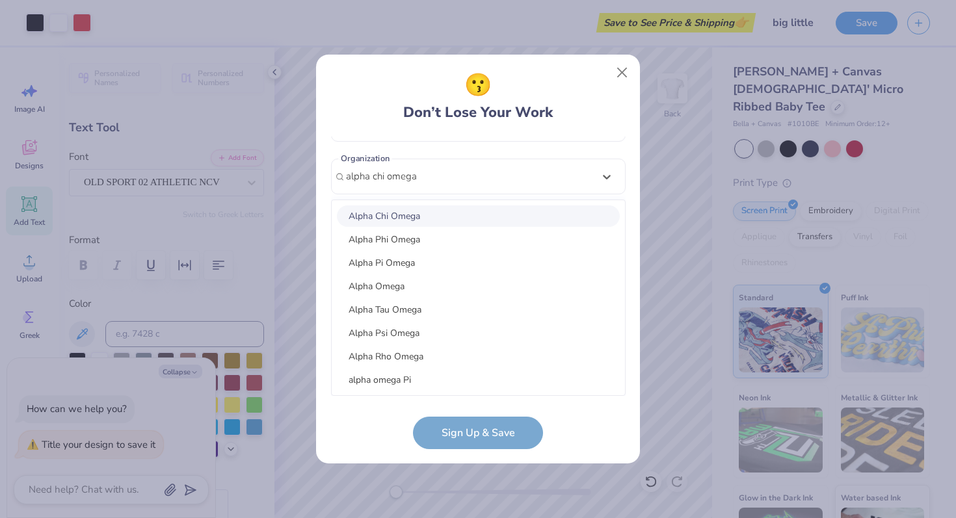
click at [454, 214] on div "Alpha Chi Omega" at bounding box center [478, 215] width 283 height 21
type input "alpha chi omega"
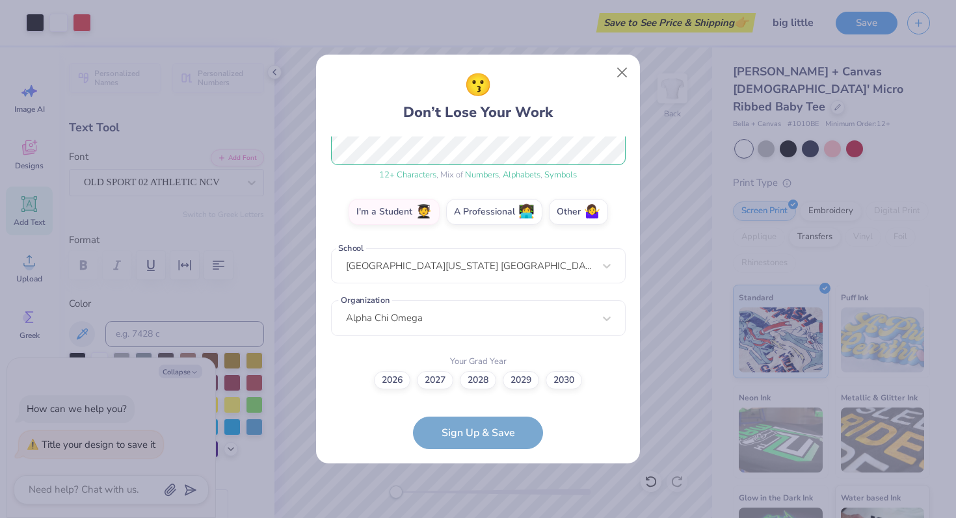
scroll to position [176, 0]
click at [478, 377] on label "2028" at bounding box center [478, 379] width 36 height 18
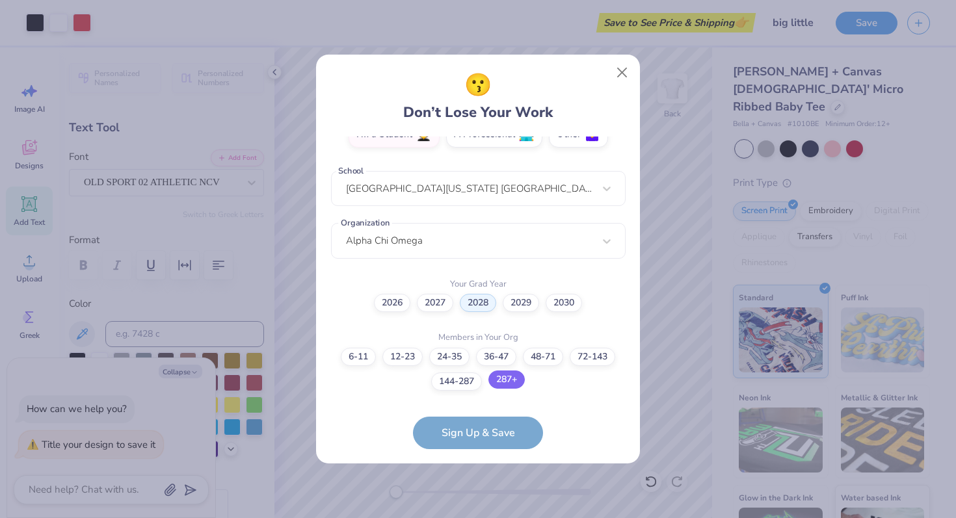
click at [509, 384] on label "287+" at bounding box center [506, 380] width 36 height 18
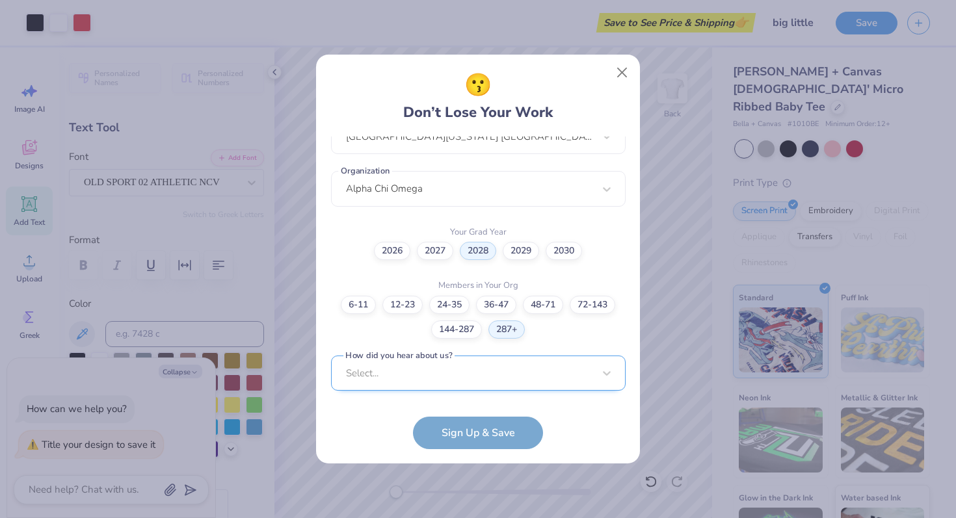
scroll to position [501, 0]
click at [461, 378] on div "Select..." at bounding box center [478, 372] width 295 height 36
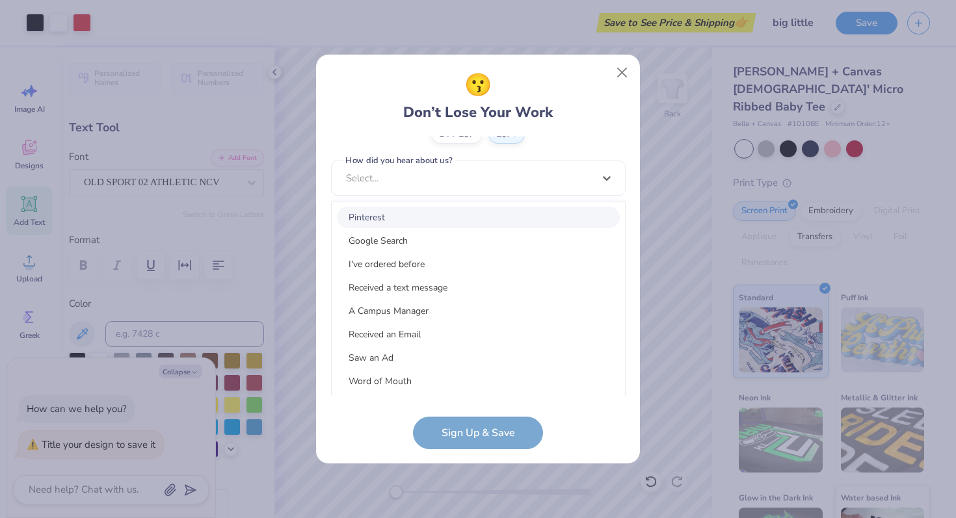
click at [417, 215] on div "Pinterest" at bounding box center [478, 217] width 283 height 21
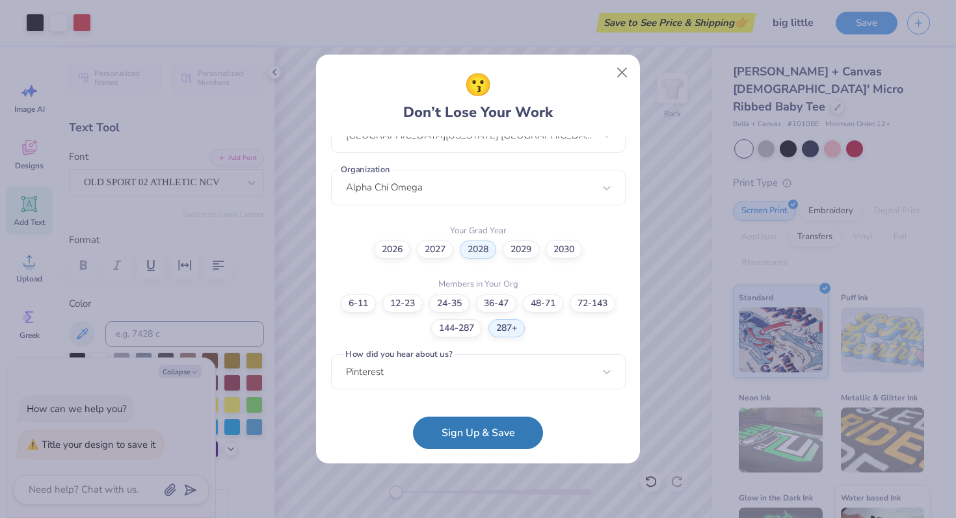
scroll to position [306, 0]
click at [465, 434] on button "Sign Up & Save" at bounding box center [478, 430] width 130 height 33
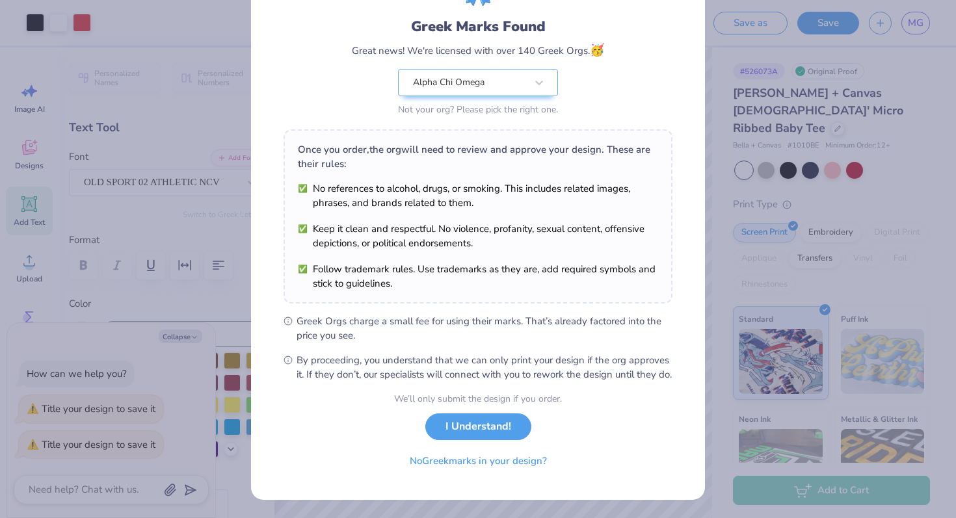
scroll to position [85, 0]
click at [470, 434] on button "I Understand!" at bounding box center [478, 423] width 106 height 27
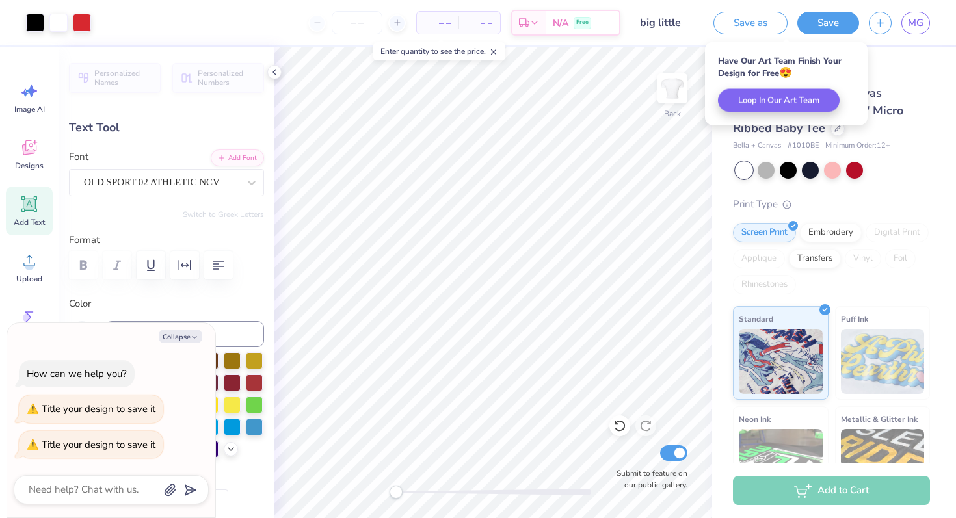
scroll to position [0, 0]
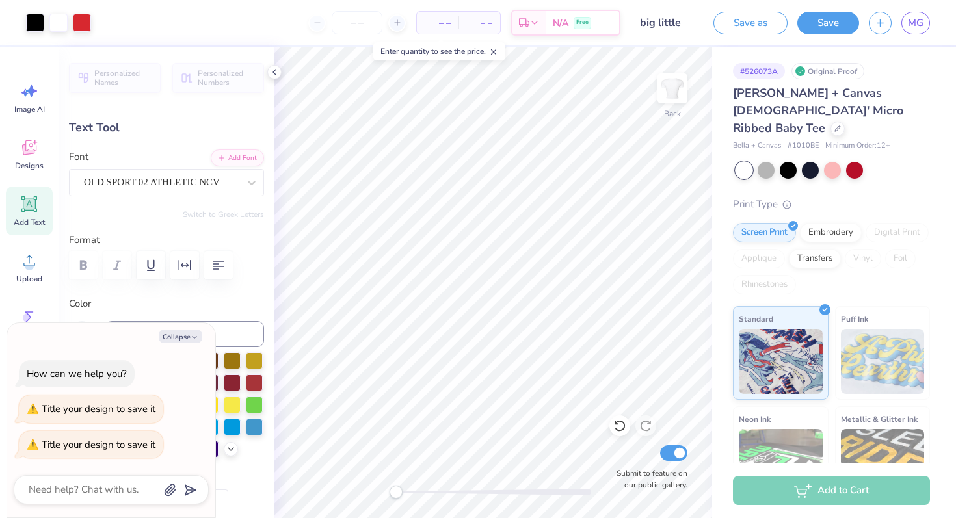
type textarea "x"
click at [754, 481] on div "Add to Cart" at bounding box center [831, 490] width 197 height 29
click at [396, 23] on icon at bounding box center [397, 22] width 9 height 9
type input "12"
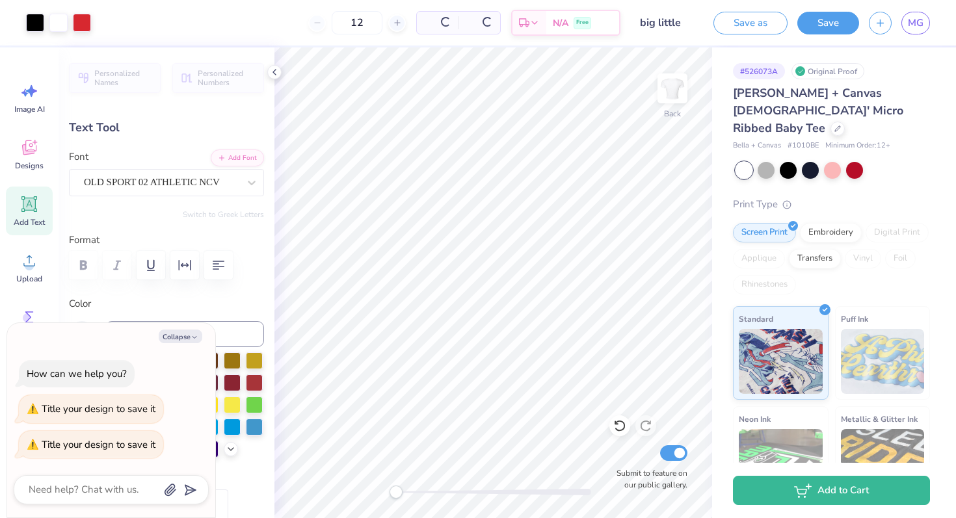
type textarea "x"
click at [340, 22] on input "12" at bounding box center [314, 22] width 51 height 23
type input "1"
type textarea "x"
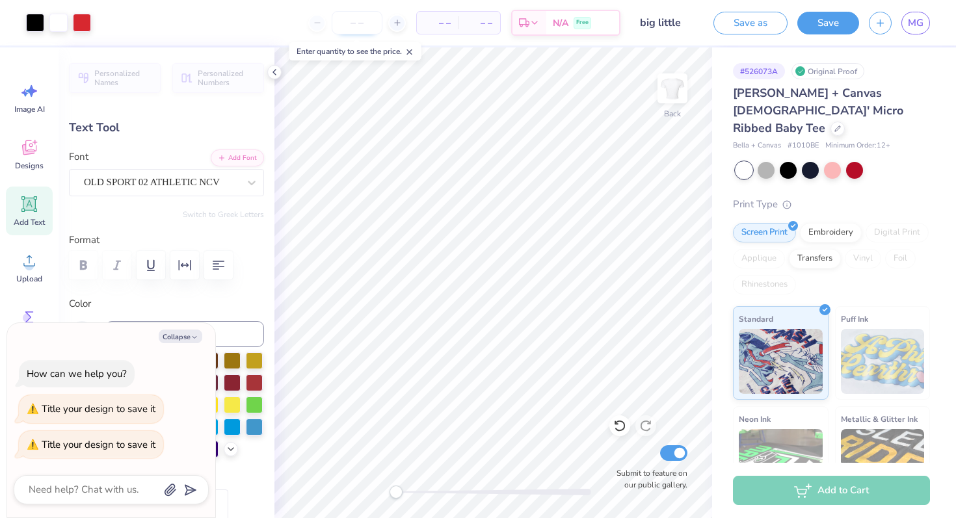
type input "1"
type textarea "x"
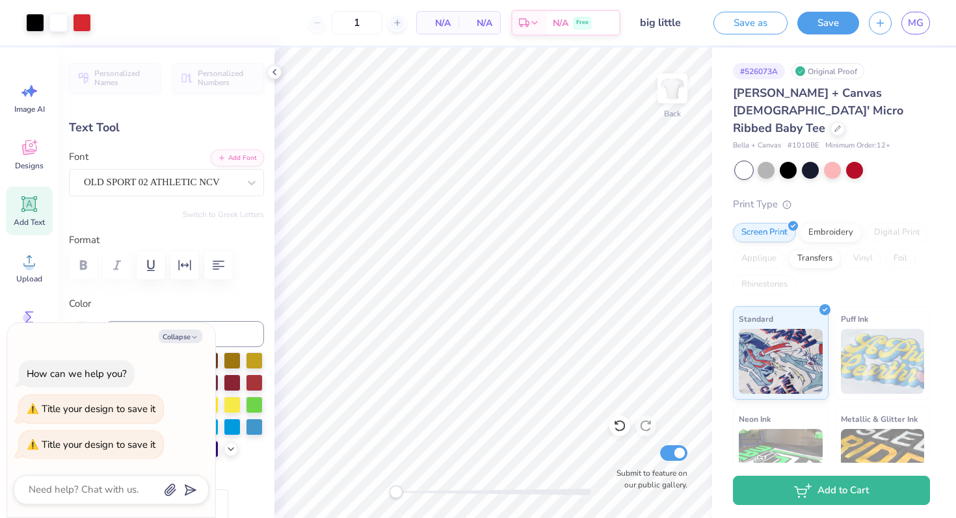
type input "12"
click at [273, 24] on div "12 N/A Per Item N/A Total Est. Delivery N/A Free" at bounding box center [361, 23] width 520 height 46
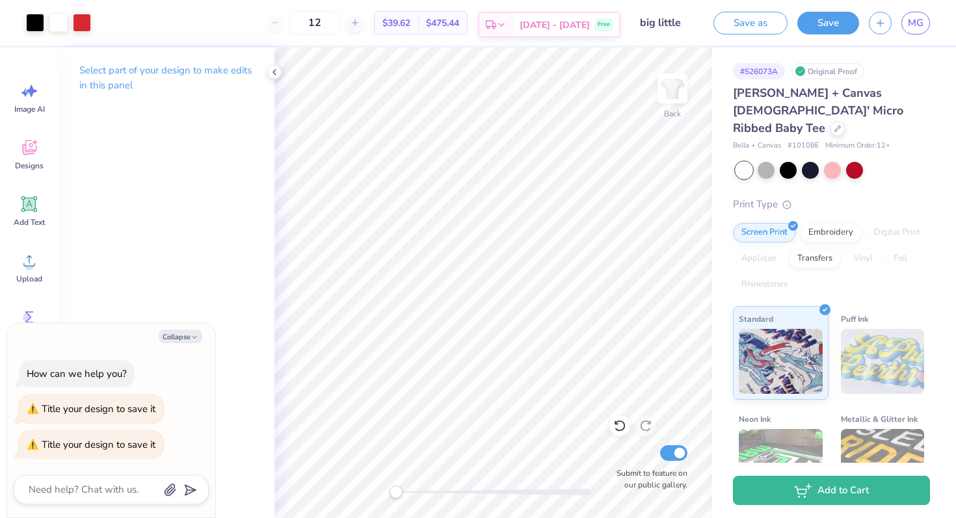
click at [507, 21] on icon at bounding box center [501, 25] width 10 height 10
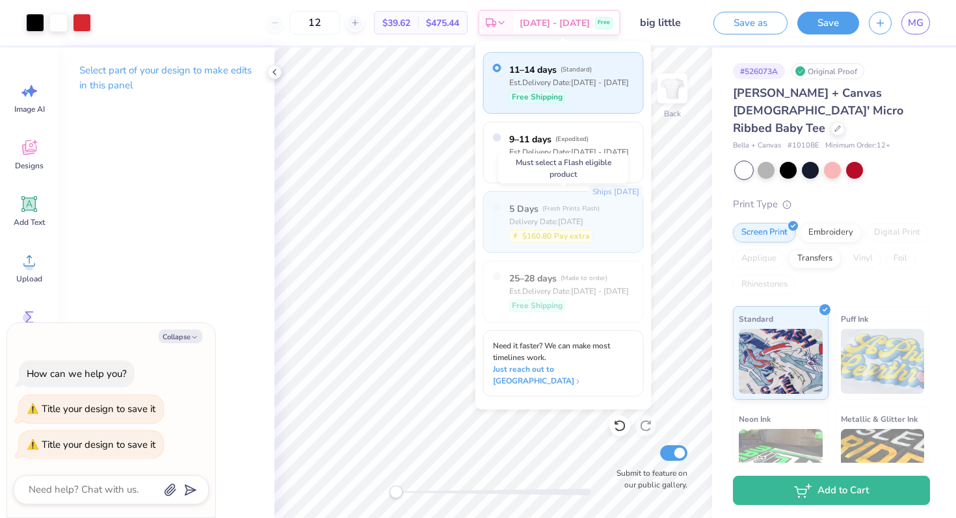
click at [502, 206] on div "Ships [DATE] 5 Days ( Fresh Prints Flash ) Delivery Date: [DATE] $160.80 Pay ex…" at bounding box center [563, 222] width 161 height 62
click at [697, 34] on div "Art colors 12 $39.62 Per Item $475.44 Total Est. Delivery [DATE] - [DATE] Free …" at bounding box center [478, 23] width 956 height 46
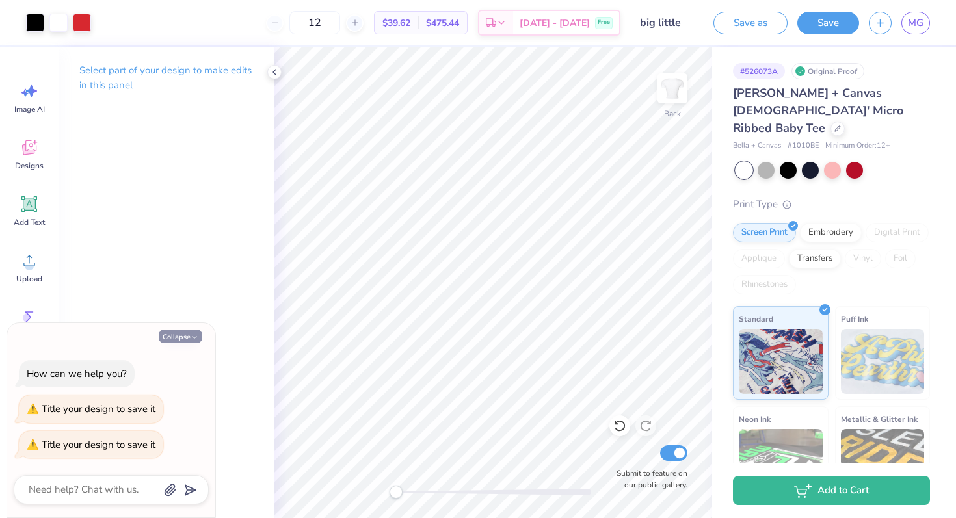
click at [185, 334] on button "Collapse" at bounding box center [181, 337] width 44 height 14
type textarea "x"
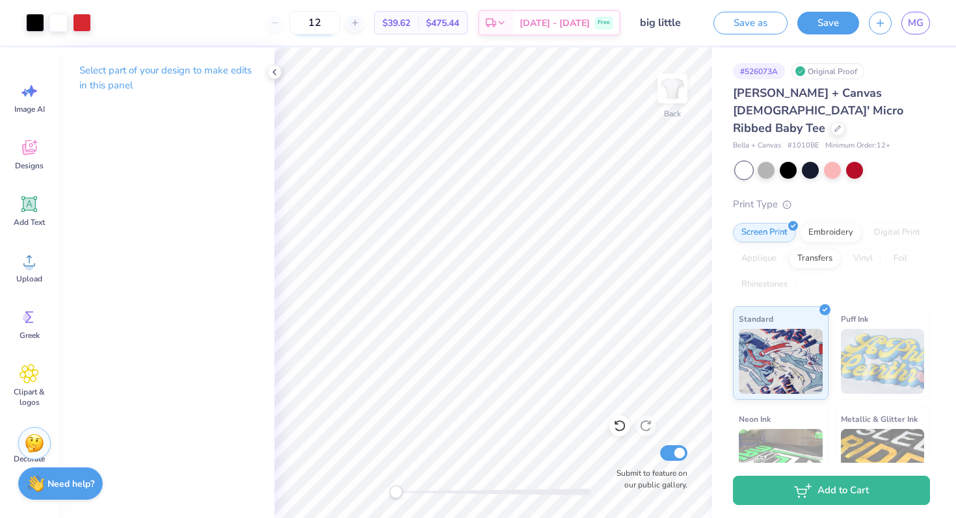
click at [340, 21] on input "12" at bounding box center [314, 22] width 51 height 23
type input "1"
type input "500"
drag, startPoint x: 348, startPoint y: 23, endPoint x: 290, endPoint y: 12, distance: 58.9
click at [290, 12] on div "500" at bounding box center [308, 22] width 98 height 23
